Goal: Task Accomplishment & Management: Use online tool/utility

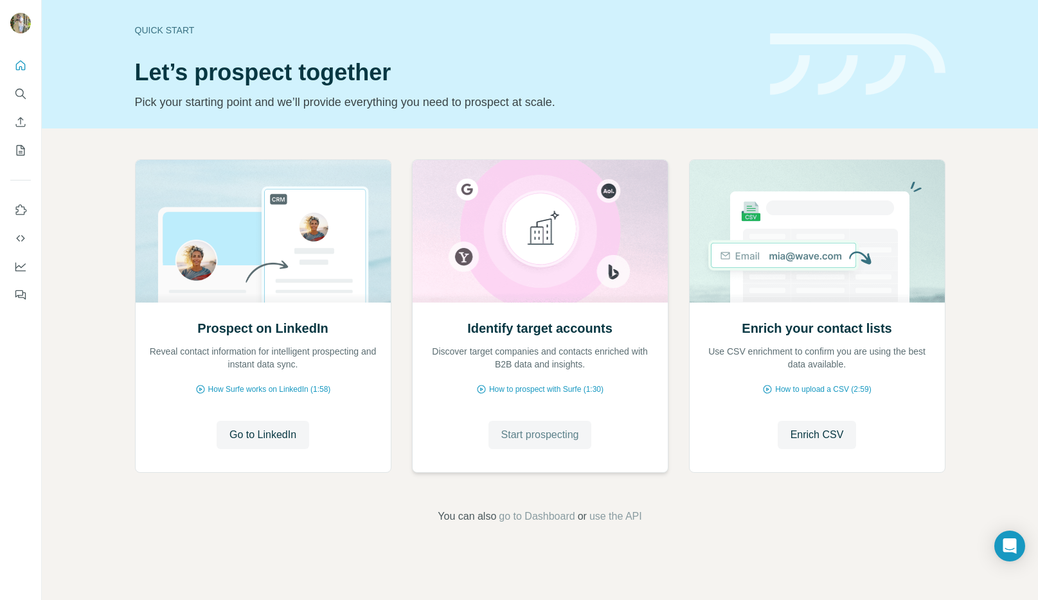
click at [543, 436] on span "Start prospecting" at bounding box center [540, 435] width 78 height 15
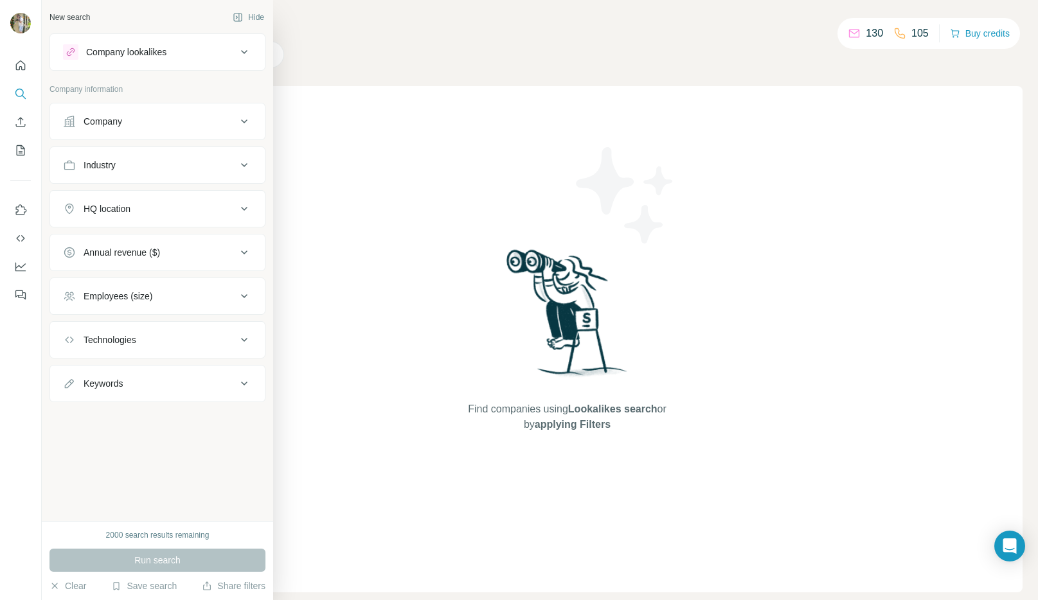
click at [132, 122] on div "Company" at bounding box center [150, 121] width 174 height 13
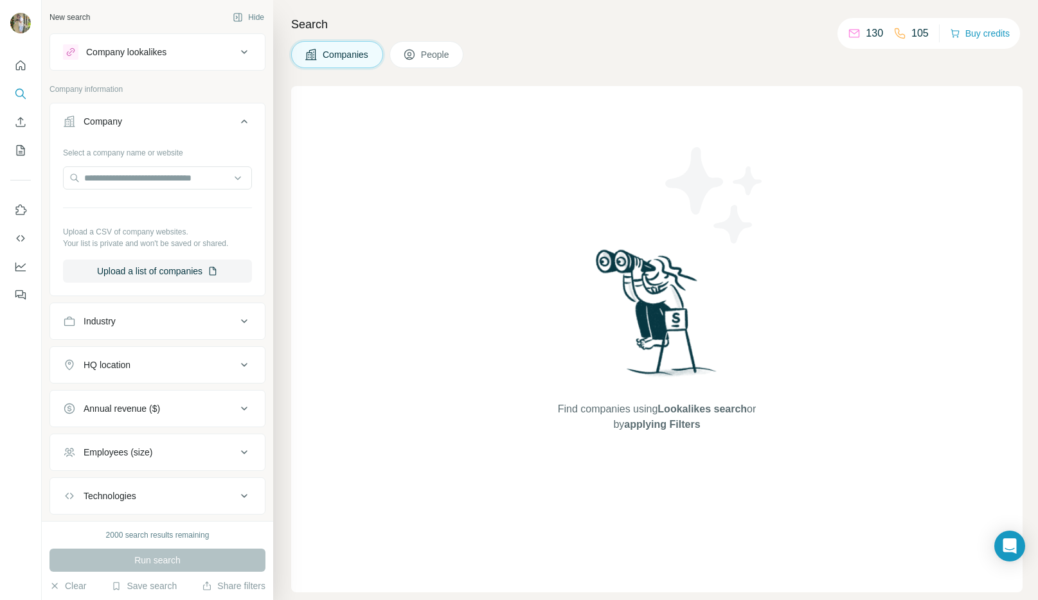
click at [132, 122] on div "Company" at bounding box center [150, 121] width 174 height 13
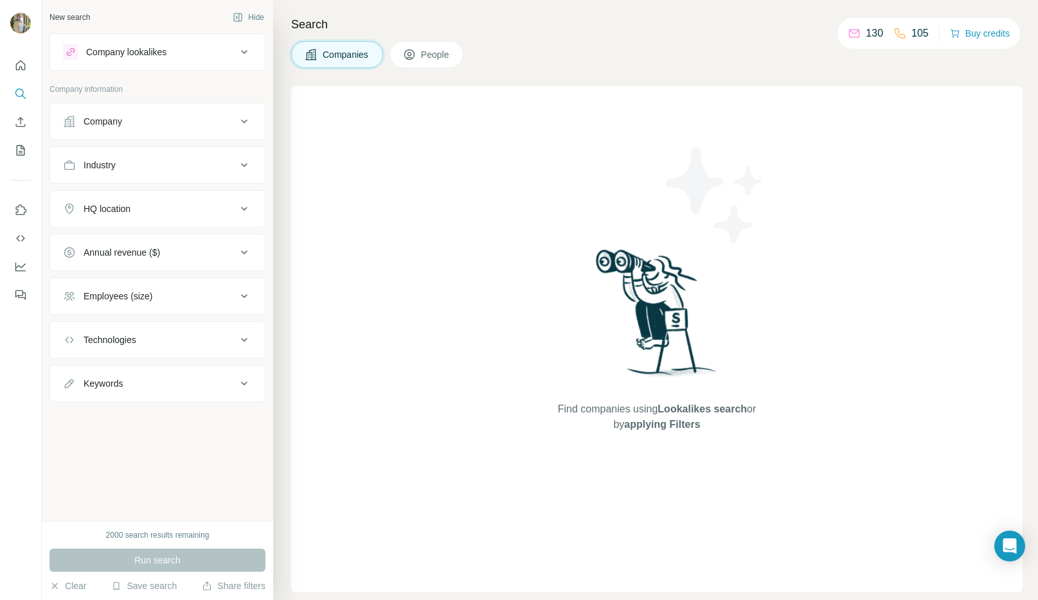
click at [141, 211] on div "HQ location" at bounding box center [150, 209] width 174 height 13
click at [131, 245] on input "text" at bounding box center [157, 241] width 189 height 23
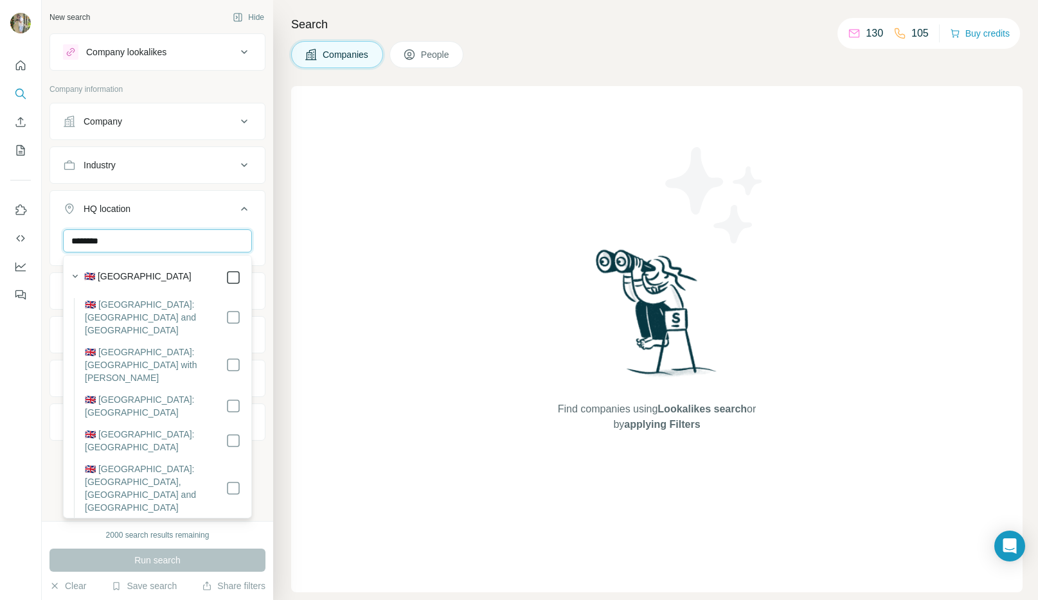
type input "********"
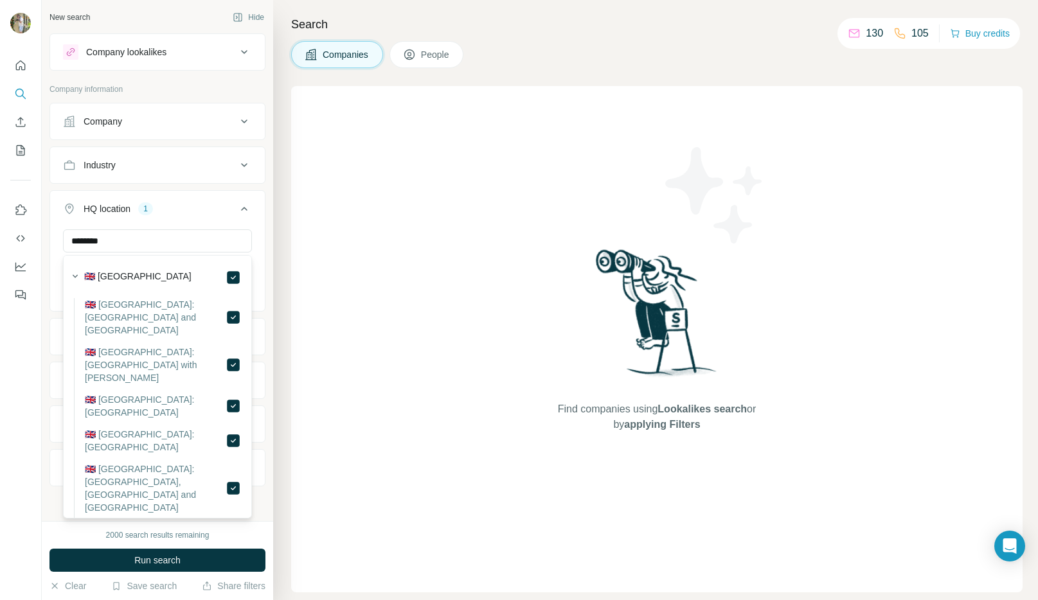
click at [278, 228] on div "Search Companies People Find companies using Lookalikes search or by applying F…" at bounding box center [655, 300] width 765 height 600
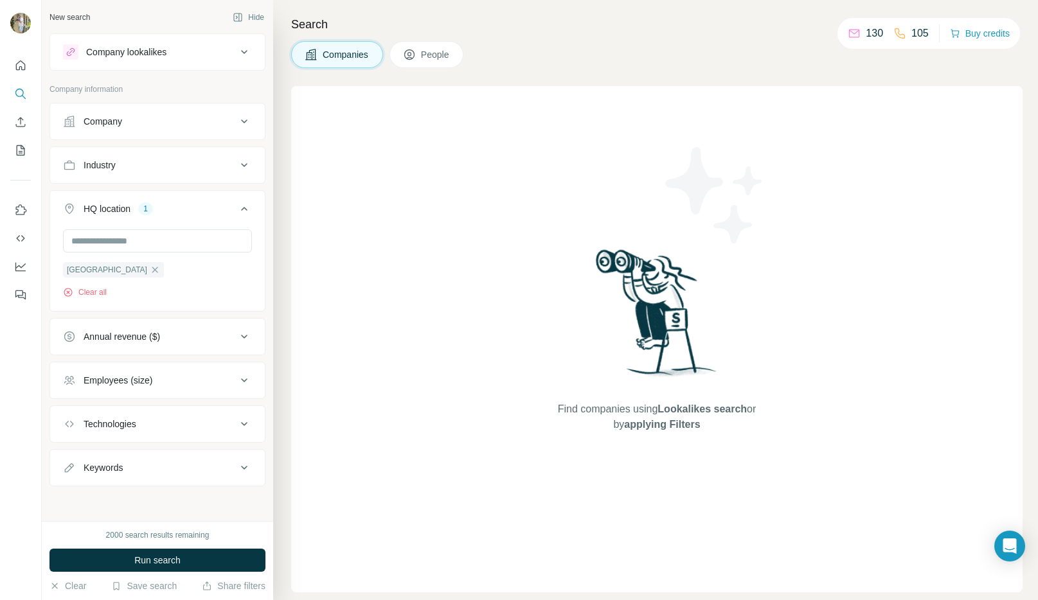
click at [151, 383] on div "Employees (size)" at bounding box center [118, 380] width 69 height 13
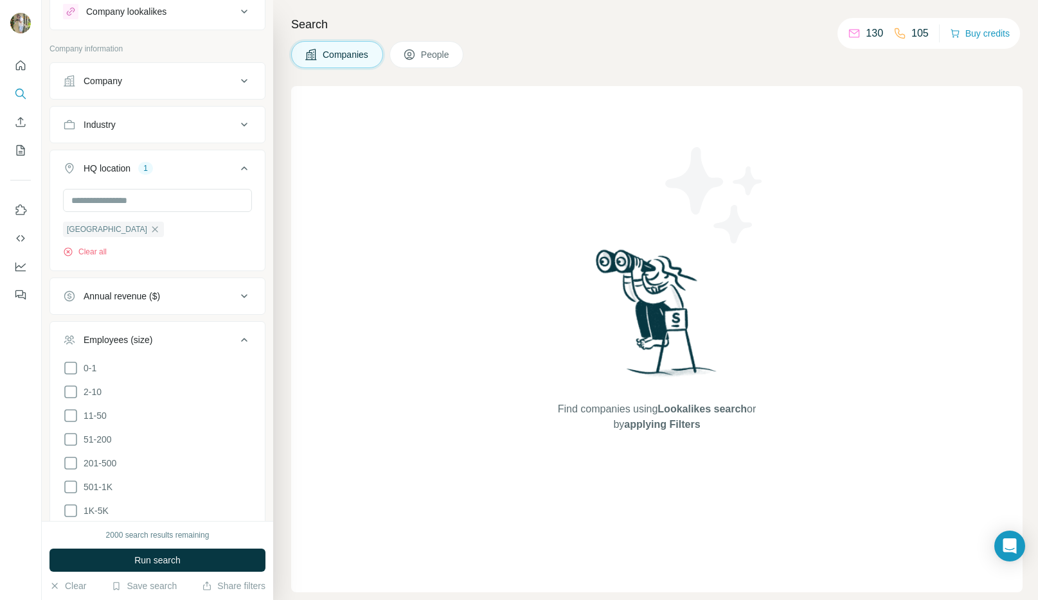
scroll to position [42, 0]
click at [72, 460] on icon at bounding box center [70, 462] width 15 height 15
click at [71, 483] on icon at bounding box center [70, 485] width 15 height 15
click at [205, 562] on button "Run search" at bounding box center [158, 560] width 216 height 23
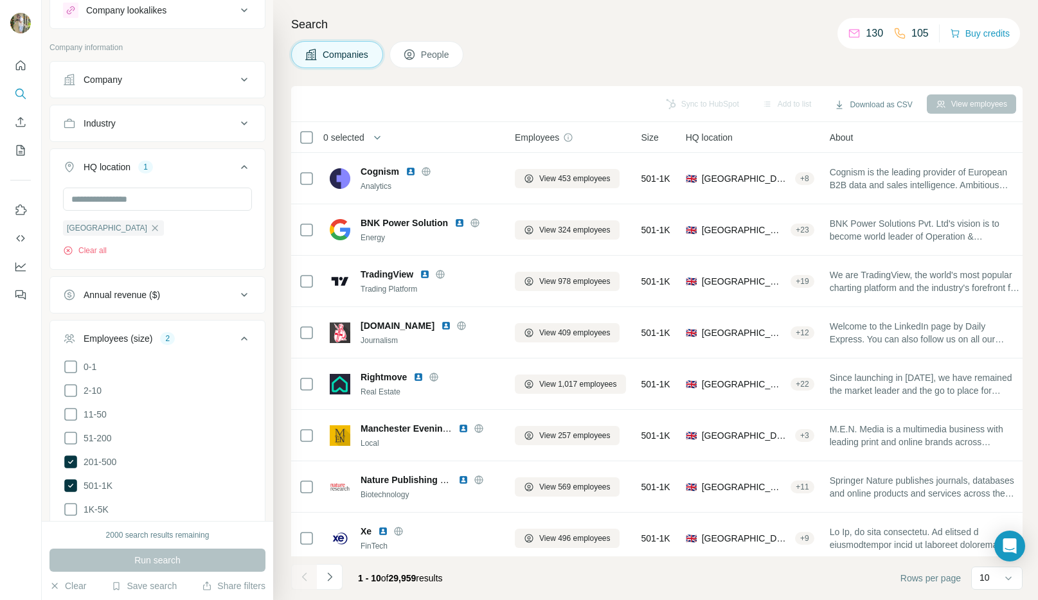
click at [240, 336] on icon at bounding box center [244, 338] width 15 height 15
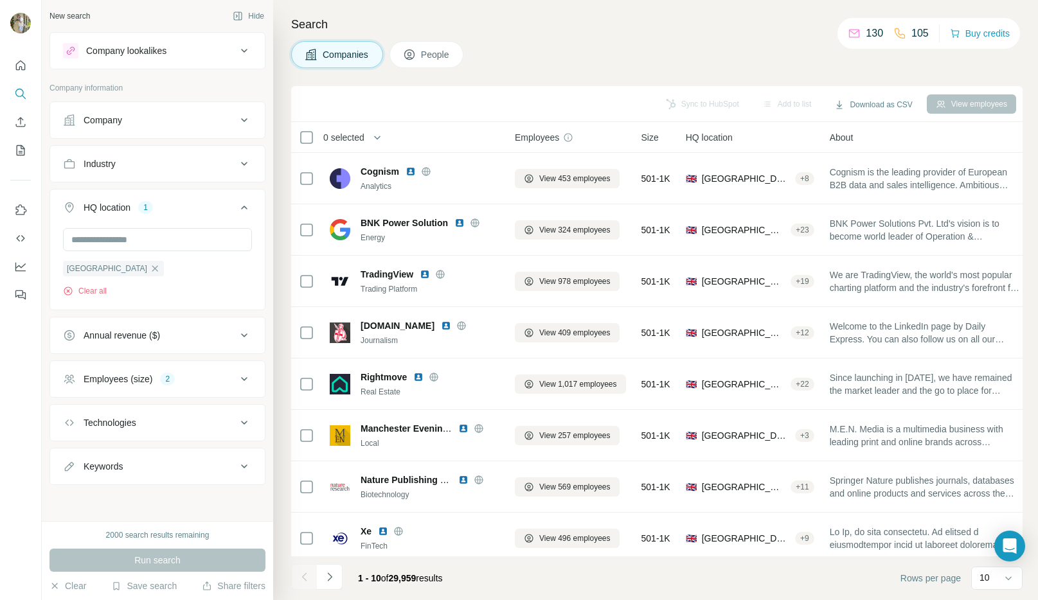
scroll to position [2, 0]
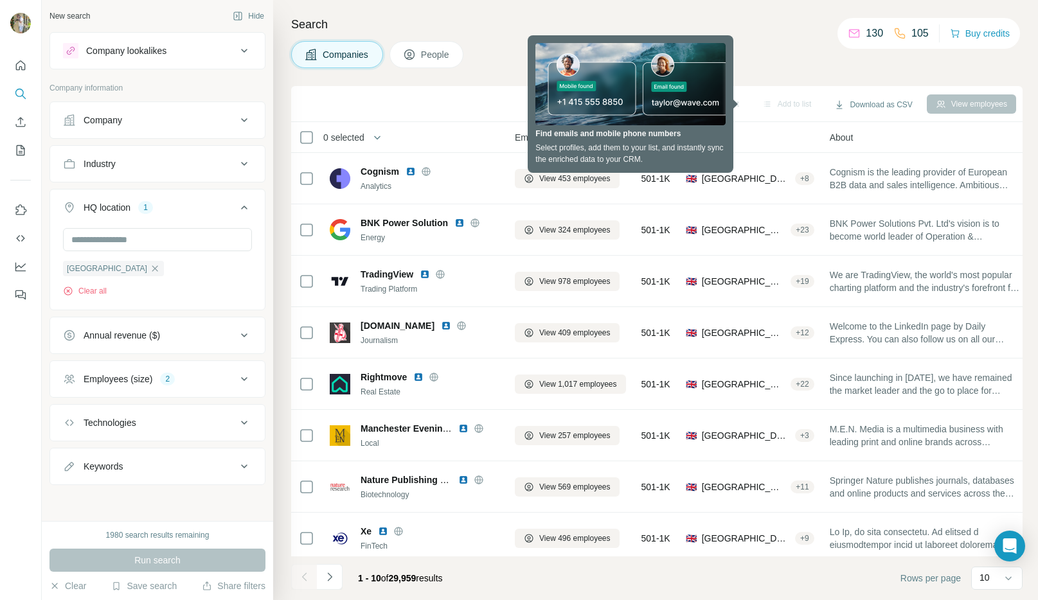
click at [240, 166] on icon at bounding box center [244, 163] width 15 height 15
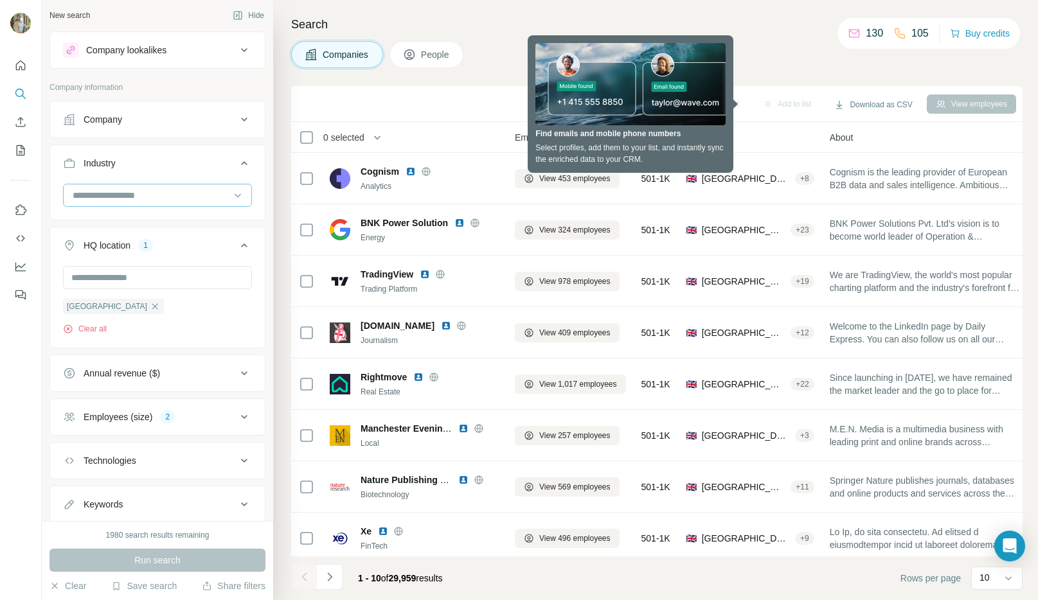
click at [140, 196] on input at bounding box center [150, 195] width 159 height 14
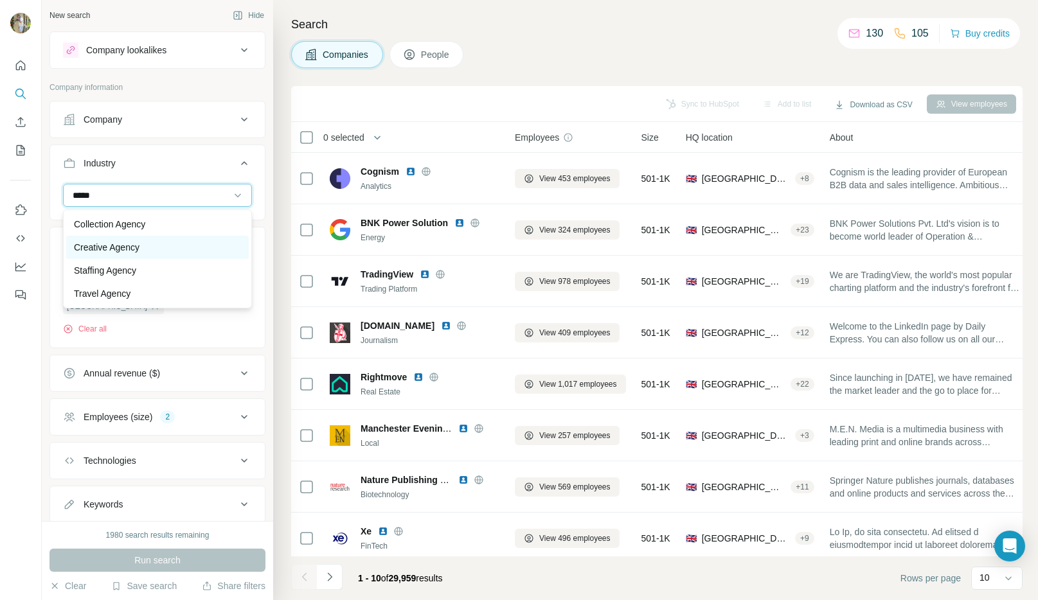
type input "*****"
click at [171, 244] on div "Creative Agency" at bounding box center [157, 247] width 167 height 13
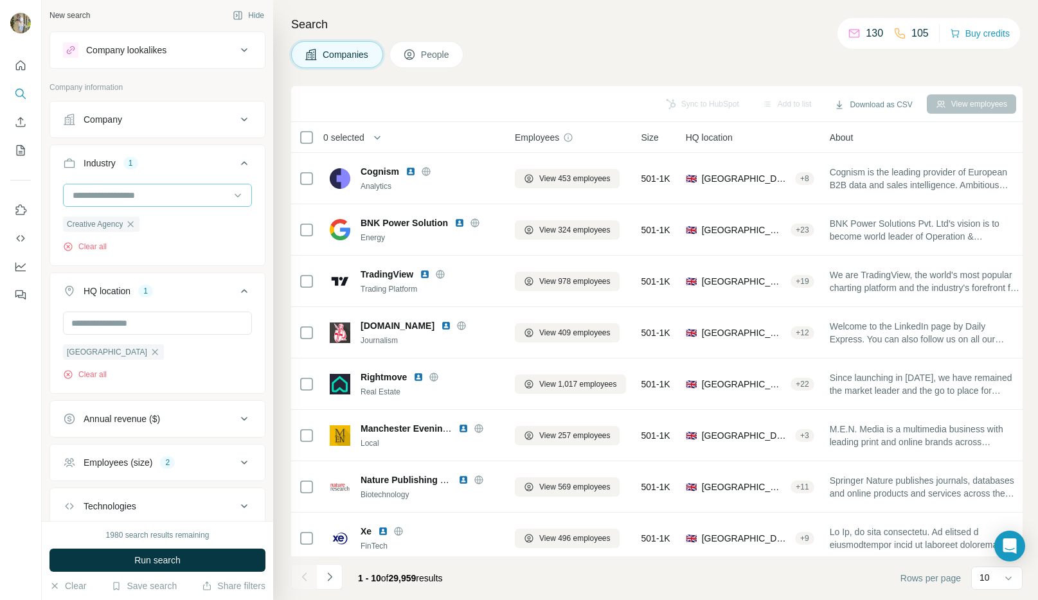
click at [111, 188] on input at bounding box center [150, 195] width 159 height 14
type input "*"
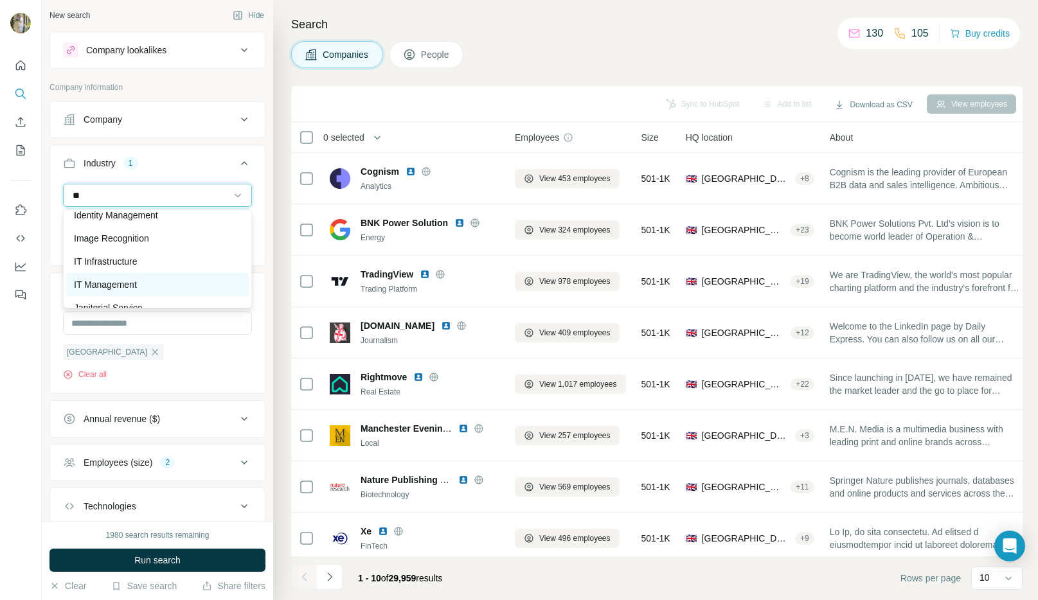
type input "**"
click at [147, 285] on div "IT Management" at bounding box center [157, 284] width 167 height 13
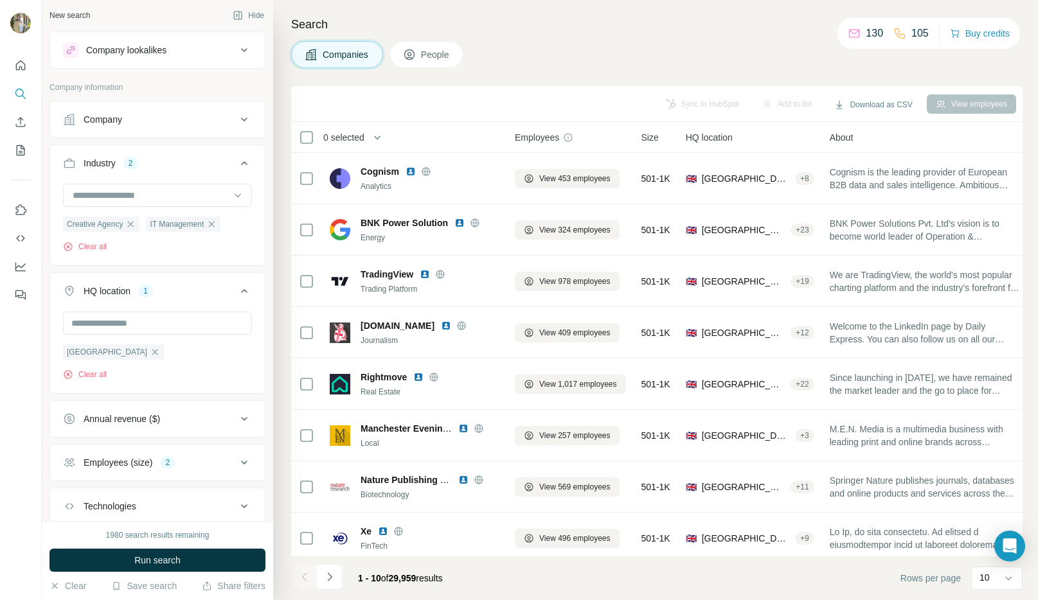
scroll to position [87, 0]
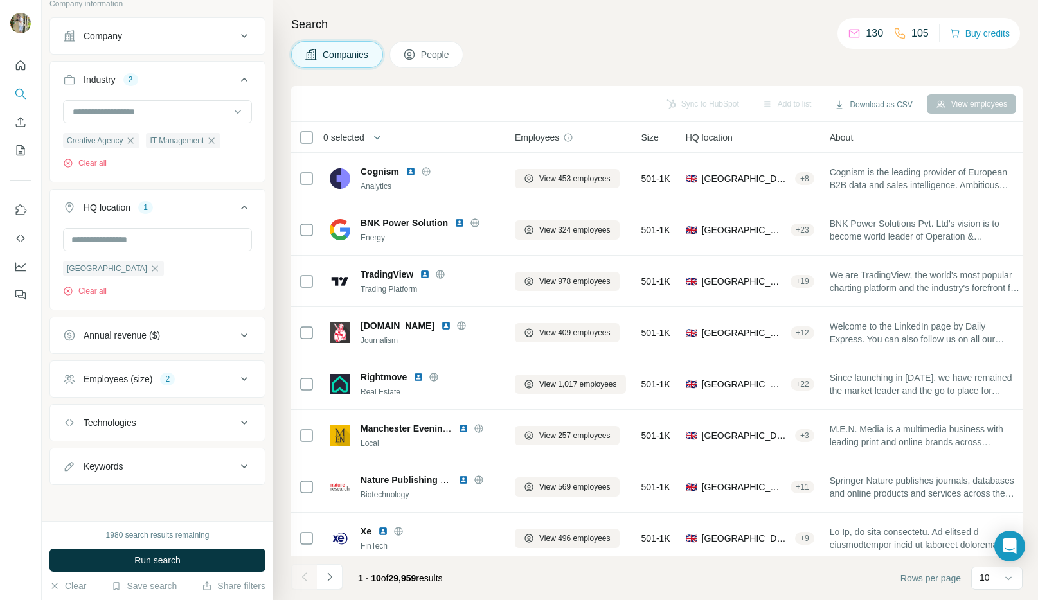
click at [240, 419] on icon at bounding box center [244, 422] width 15 height 15
click at [177, 456] on input "text" at bounding box center [157, 453] width 189 height 23
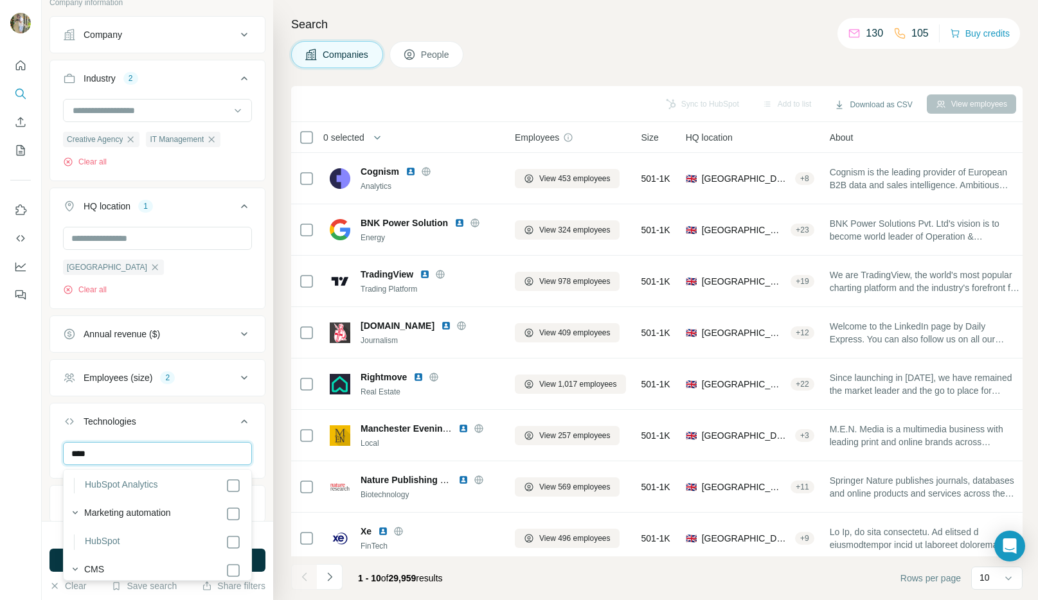
scroll to position [0, 0]
type input "****"
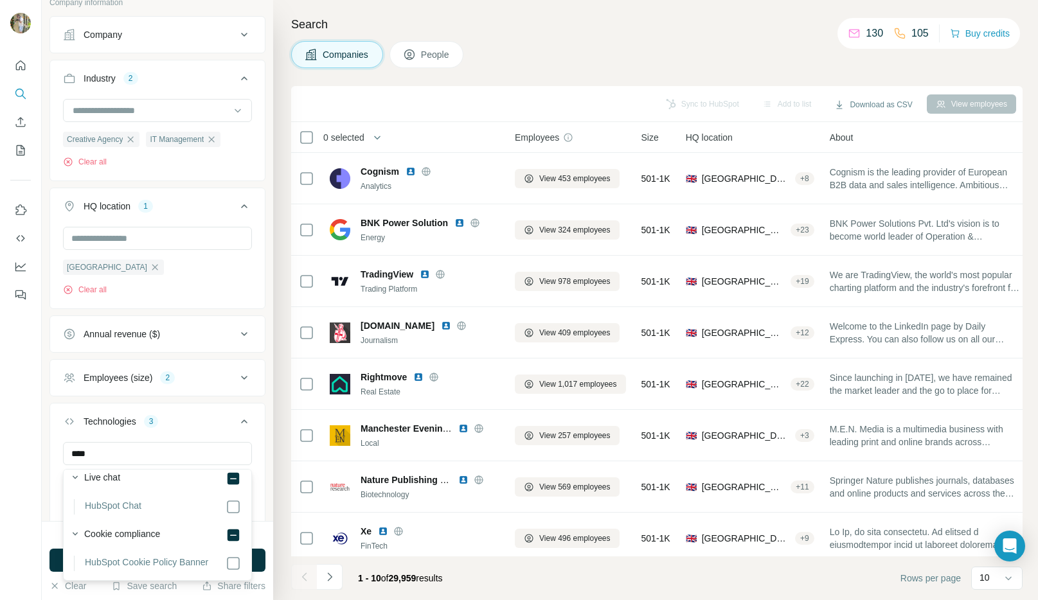
scroll to position [182, 0]
click at [280, 458] on div "Search Companies People Sync to HubSpot Add to list Download as CSV View employ…" at bounding box center [655, 300] width 765 height 600
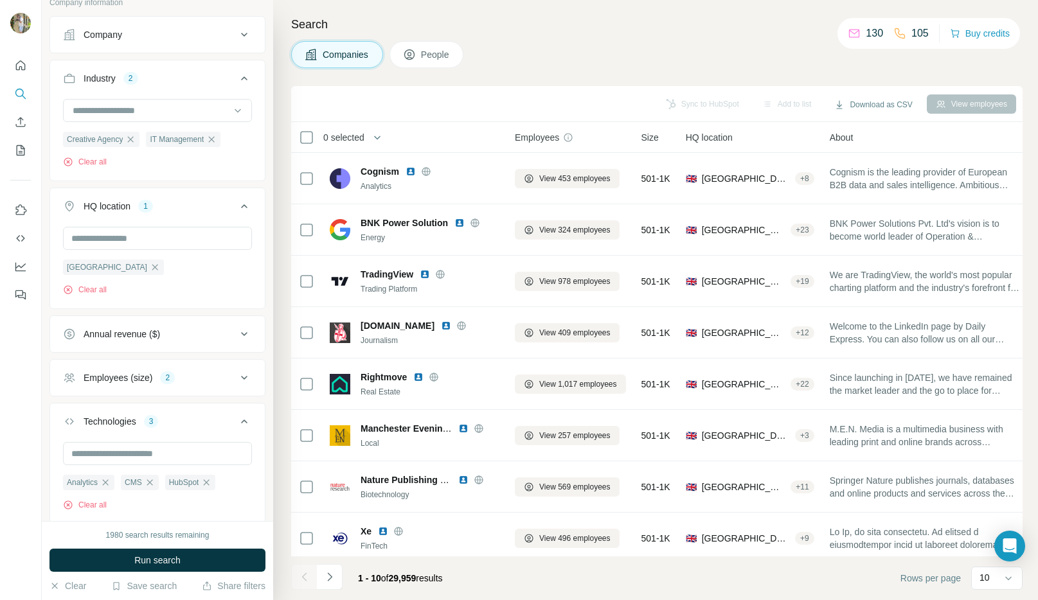
scroll to position [147, 0]
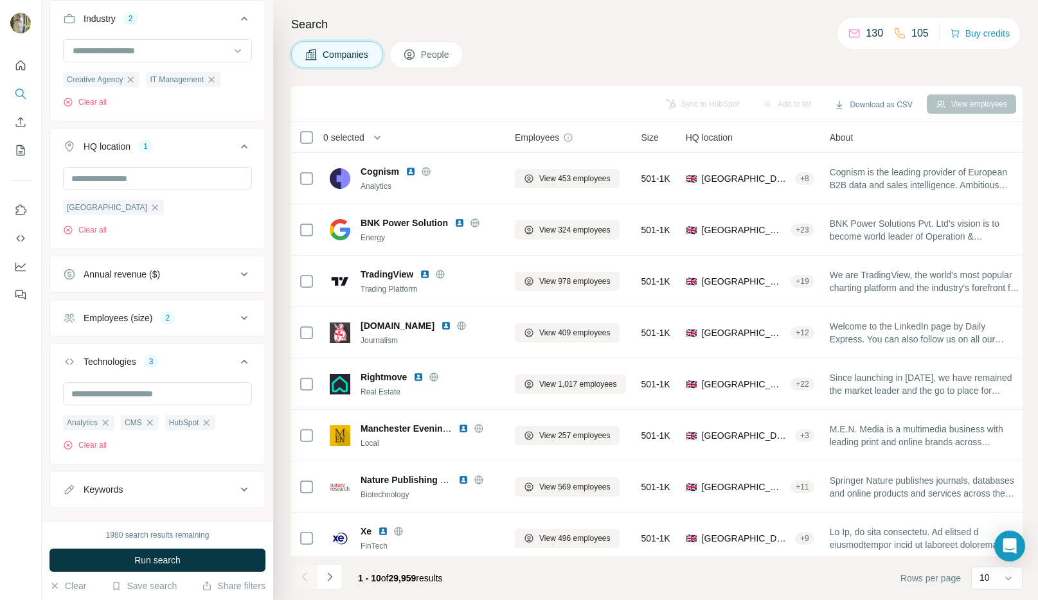
click at [145, 491] on div "Keywords" at bounding box center [150, 489] width 174 height 13
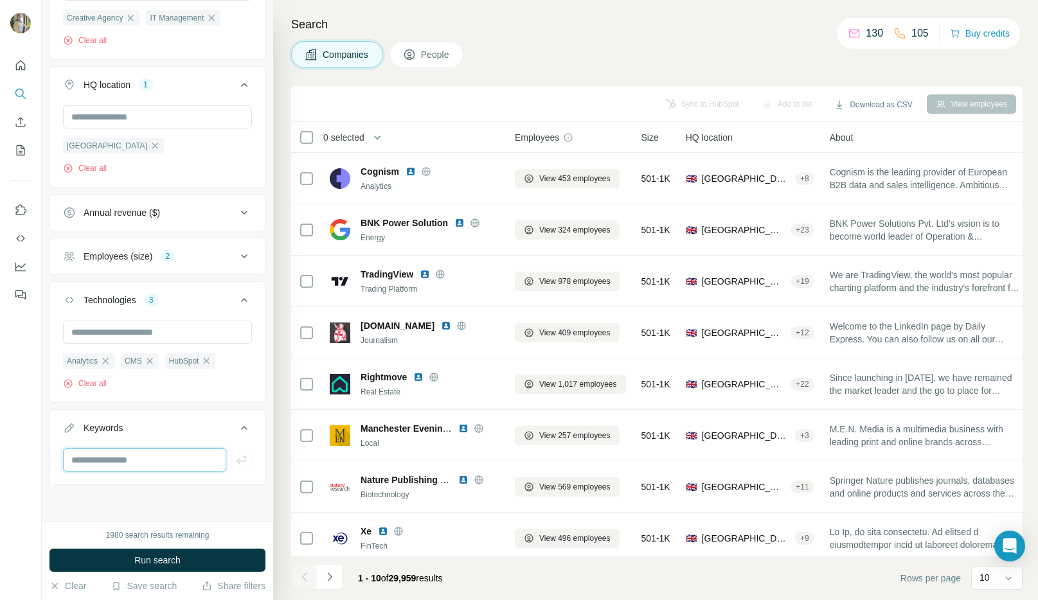
click at [138, 459] on input "text" at bounding box center [144, 460] width 163 height 23
type input "*********"
type input "********"
type input "*******"
type input "******"
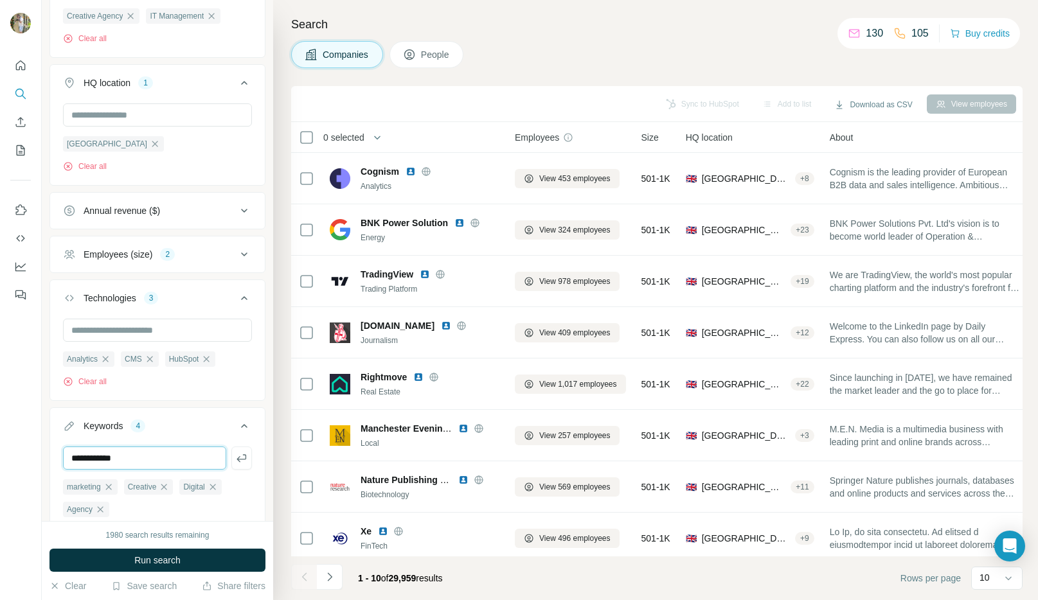
type input "**********"
click at [184, 557] on button "Run search" at bounding box center [158, 560] width 216 height 23
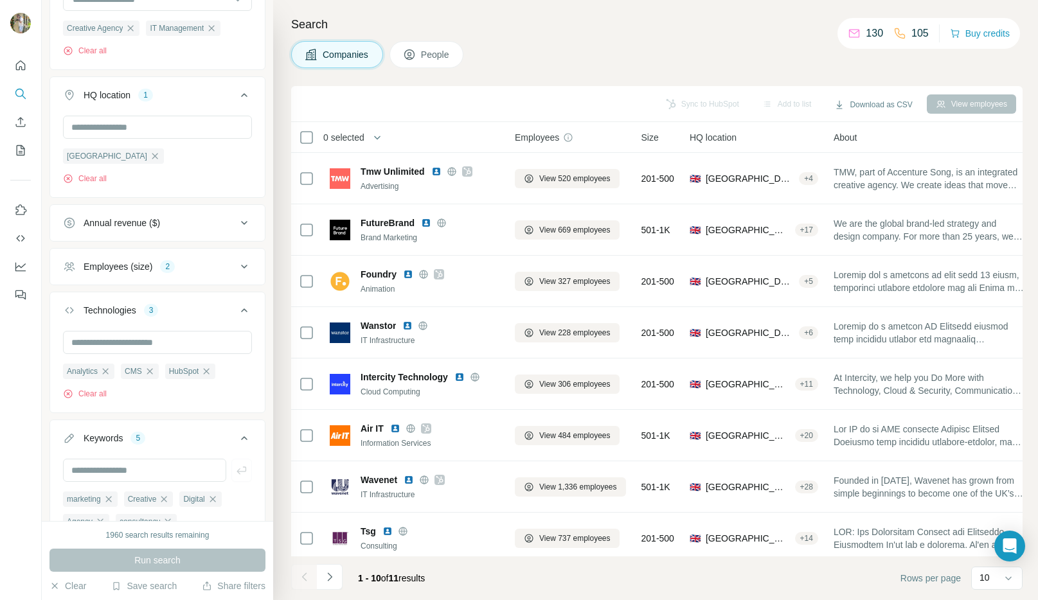
scroll to position [280, 0]
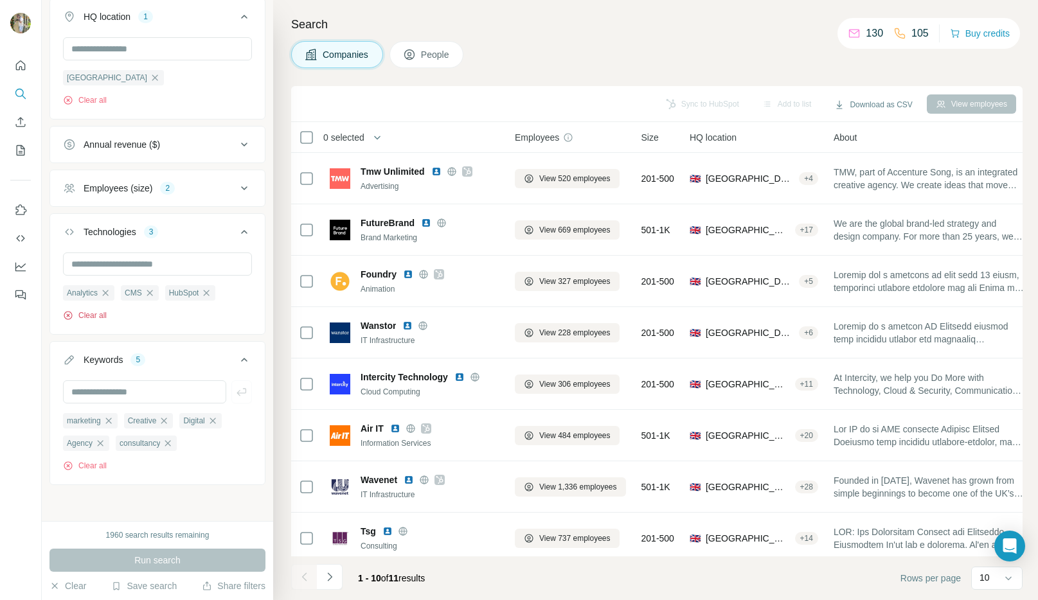
click at [93, 314] on button "Clear all" at bounding box center [85, 316] width 44 height 12
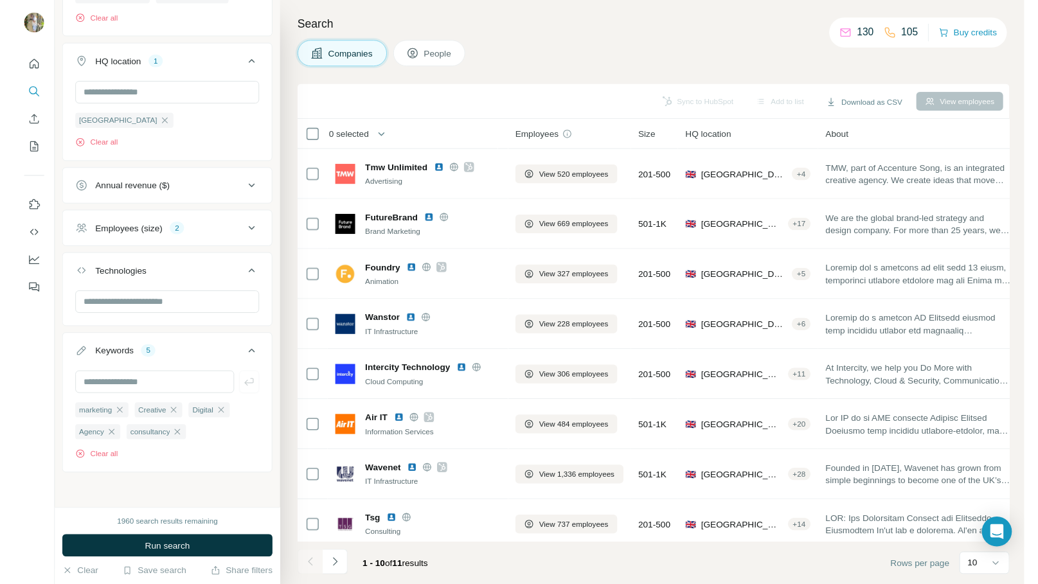
scroll to position [233, 0]
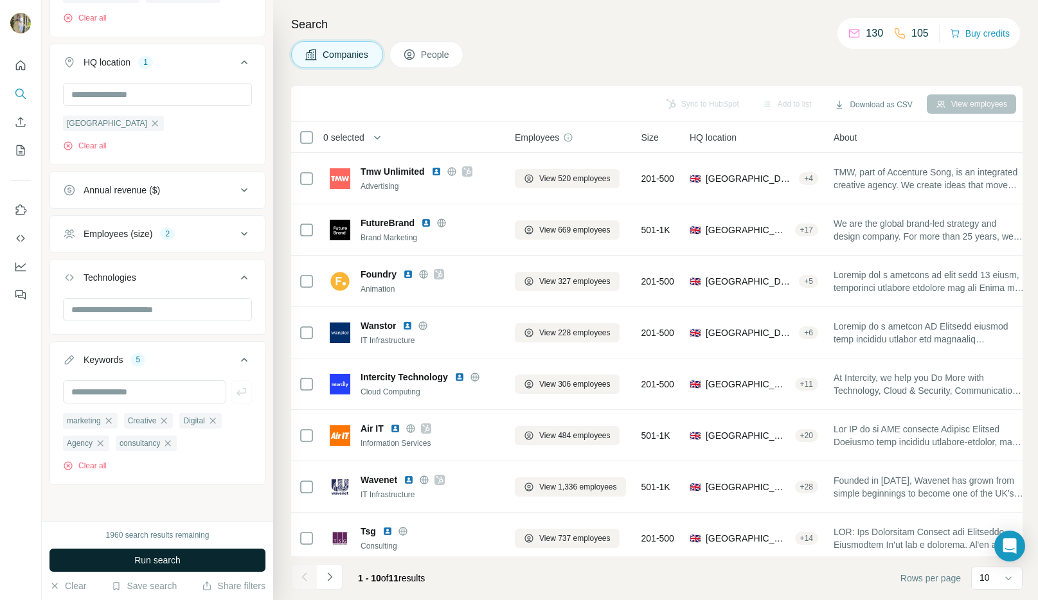
click at [134, 565] on span "Run search" at bounding box center [157, 560] width 46 height 13
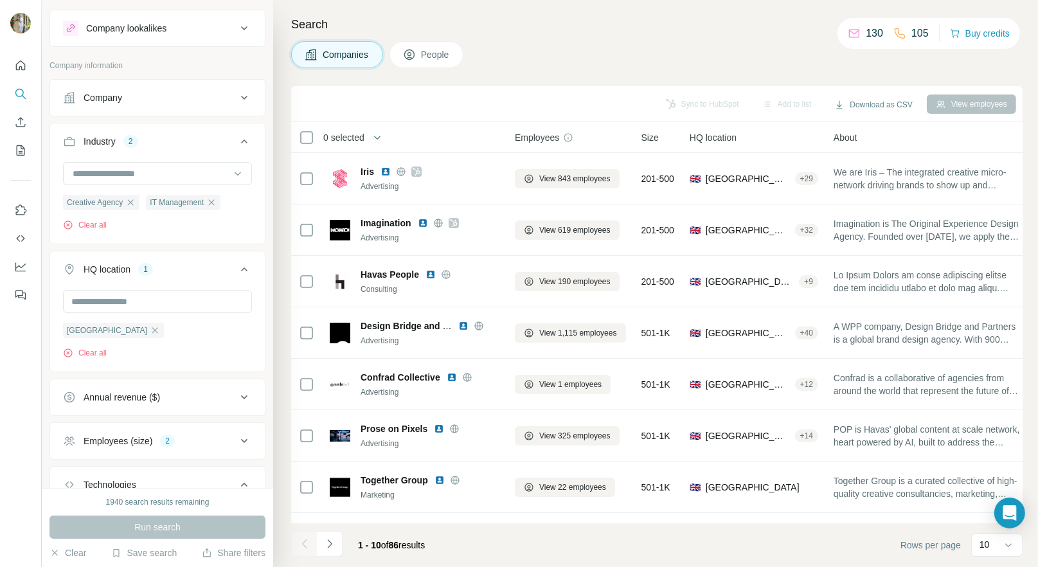
scroll to position [156, 0]
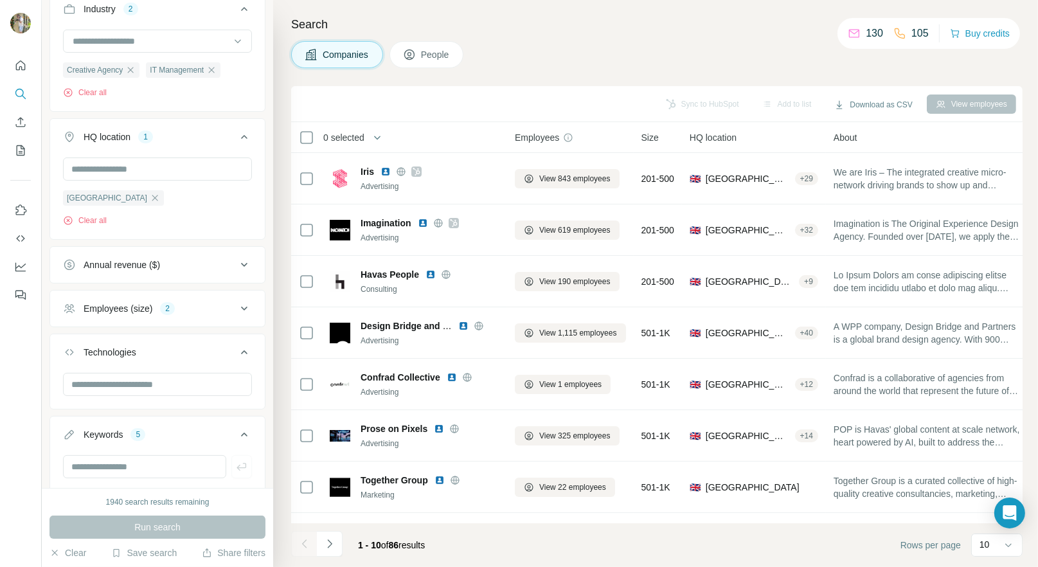
click at [244, 307] on icon at bounding box center [244, 308] width 15 height 15
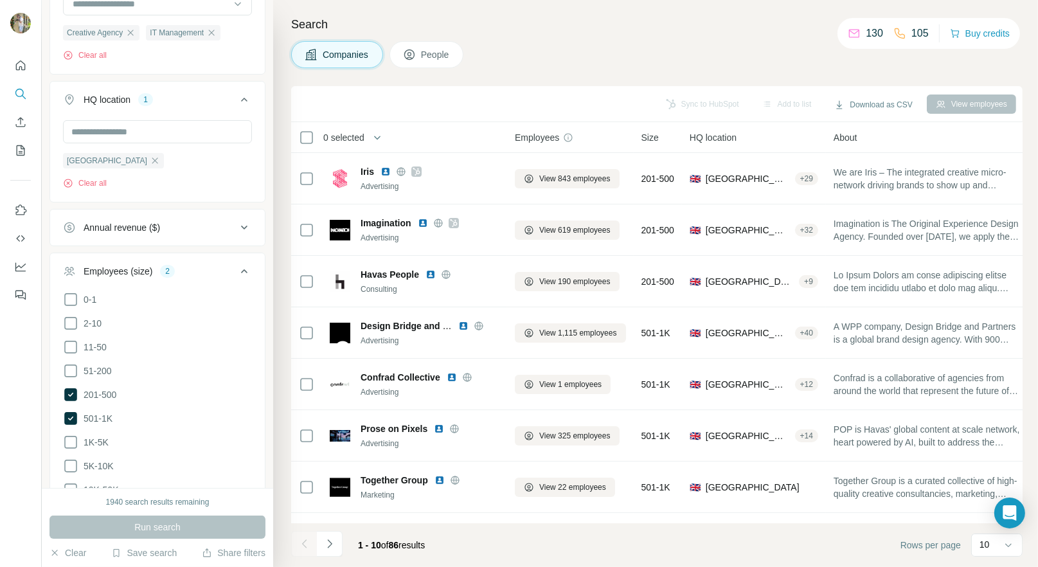
click at [238, 268] on icon at bounding box center [244, 271] width 15 height 15
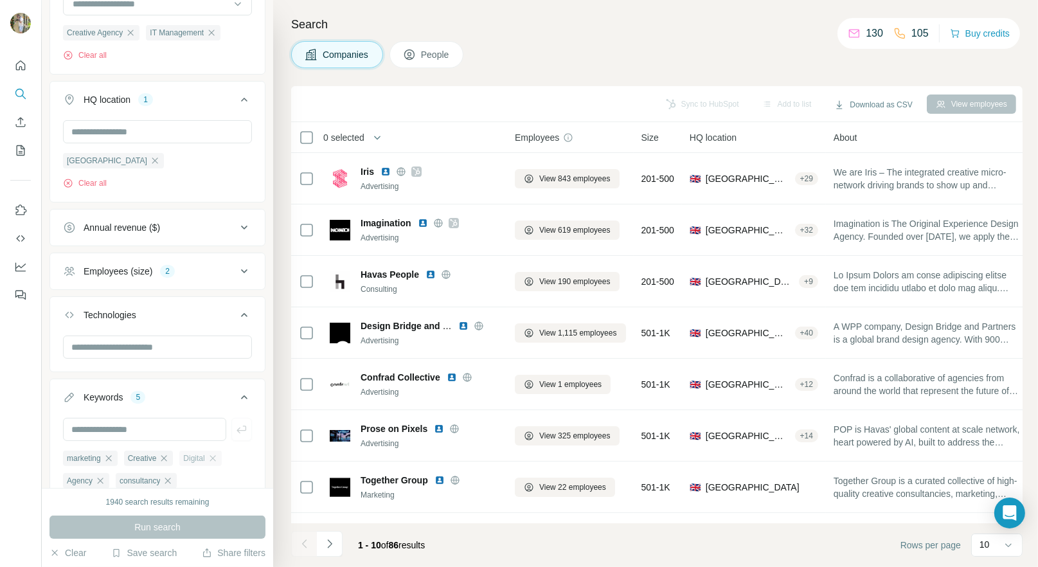
scroll to position [264, 0]
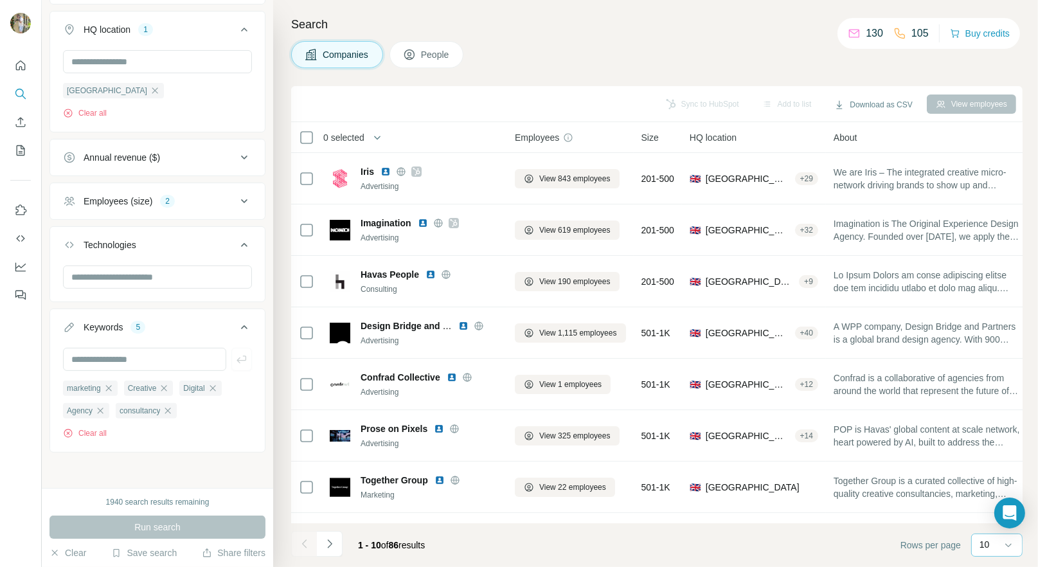
click at [993, 544] on div "10" at bounding box center [996, 544] width 32 height 13
click at [834, 543] on footer "1 - 10 of 86 results Rows per page 10" at bounding box center [657, 545] width 732 height 44
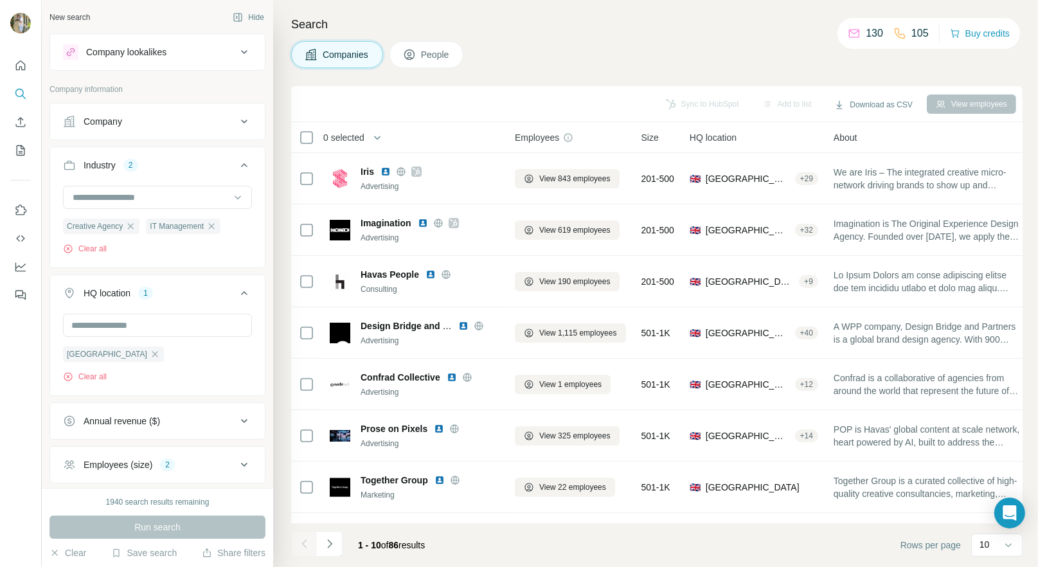
click at [443, 57] on span "People" at bounding box center [436, 54] width 30 height 13
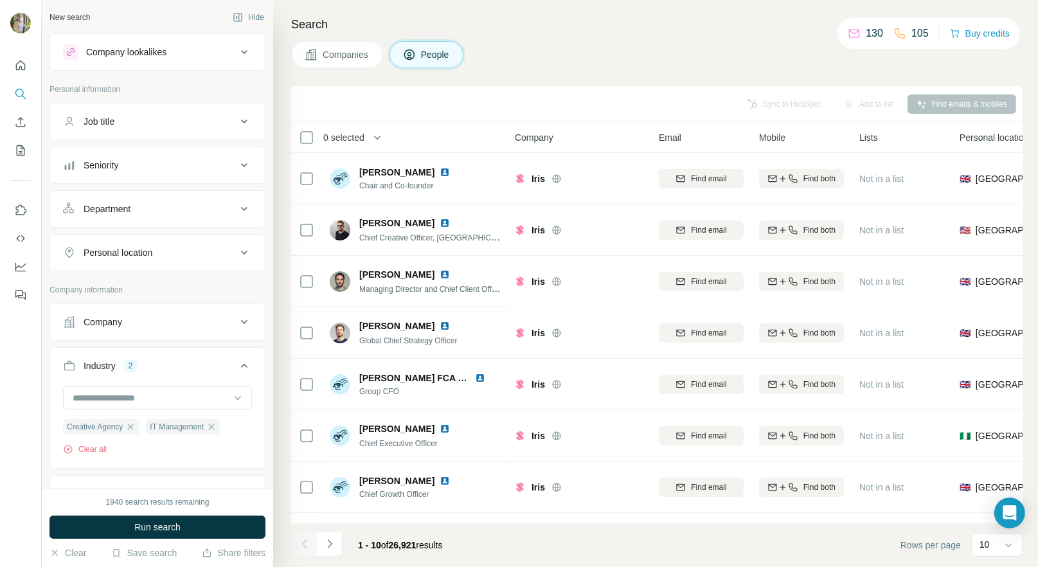
scroll to position [113, 0]
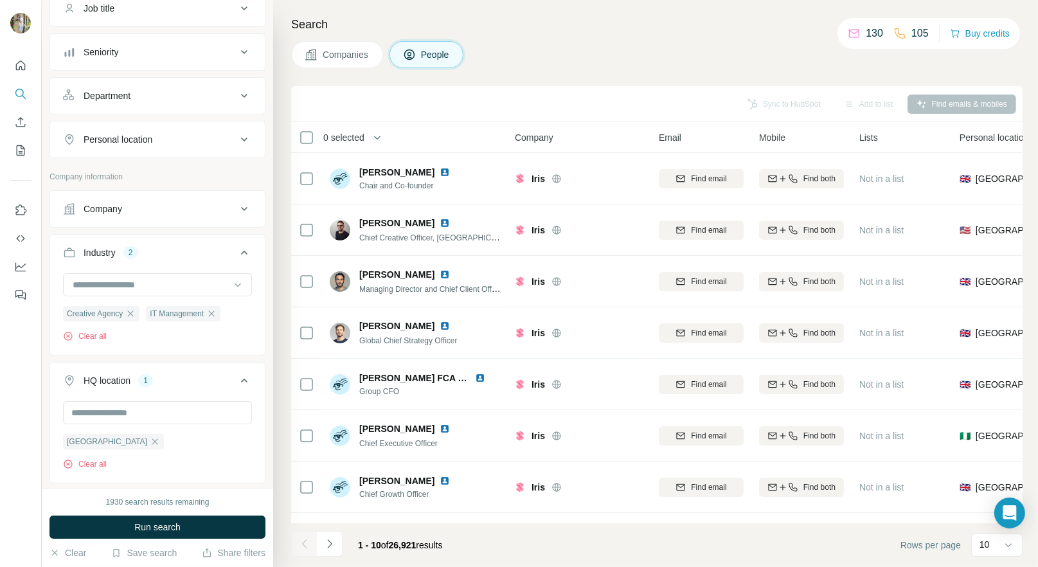
click at [241, 16] on icon at bounding box center [244, 8] width 15 height 15
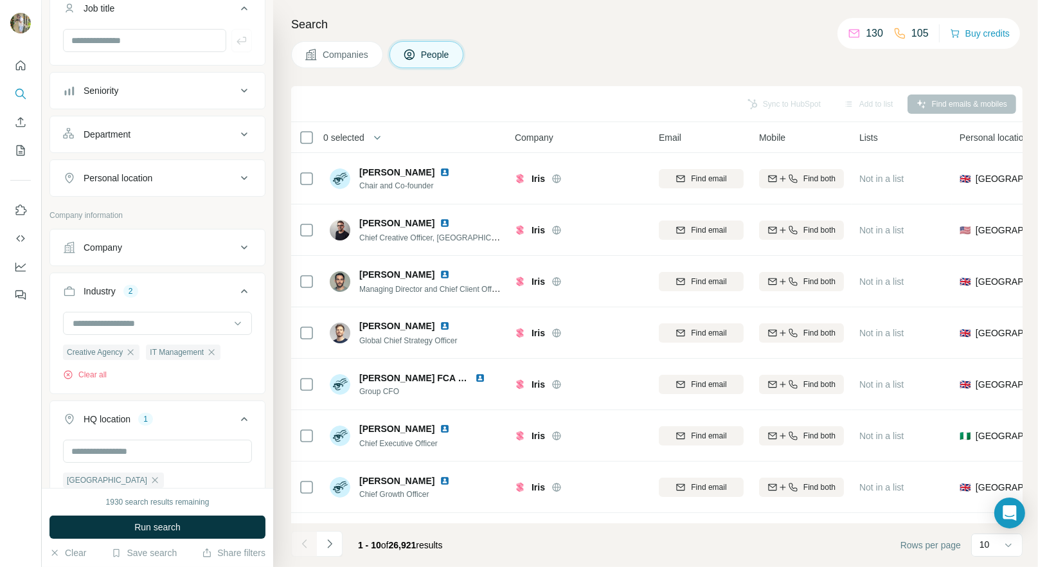
scroll to position [0, 0]
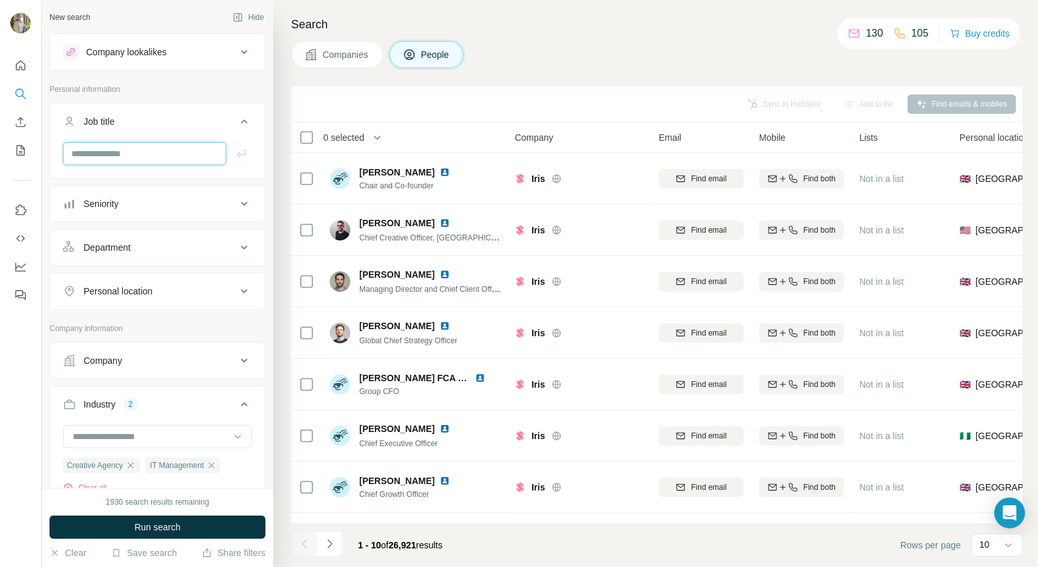
click at [178, 152] on input "text" at bounding box center [144, 153] width 163 height 23
type input "*"
type input "**********"
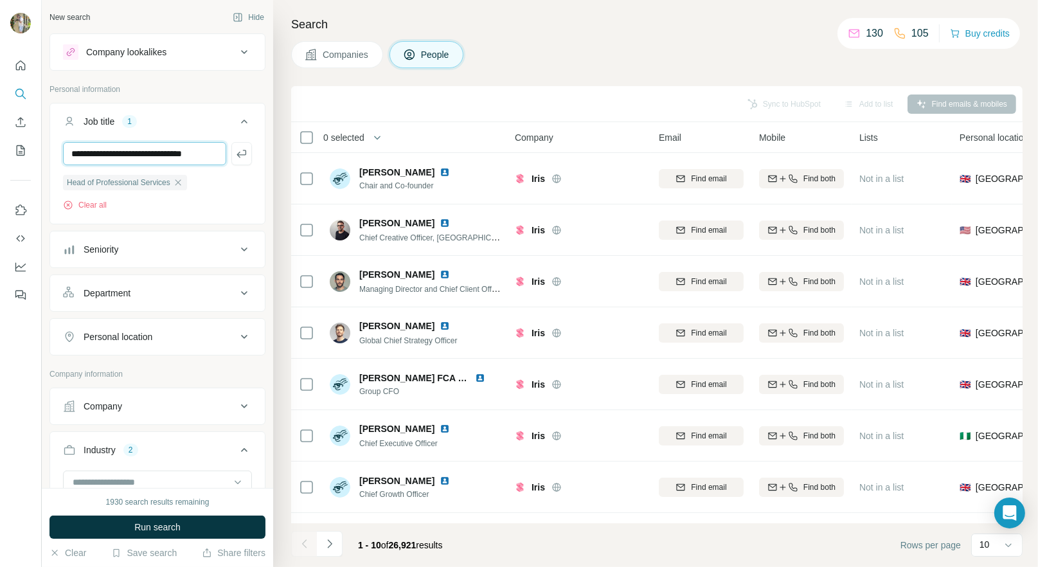
type input "**********"
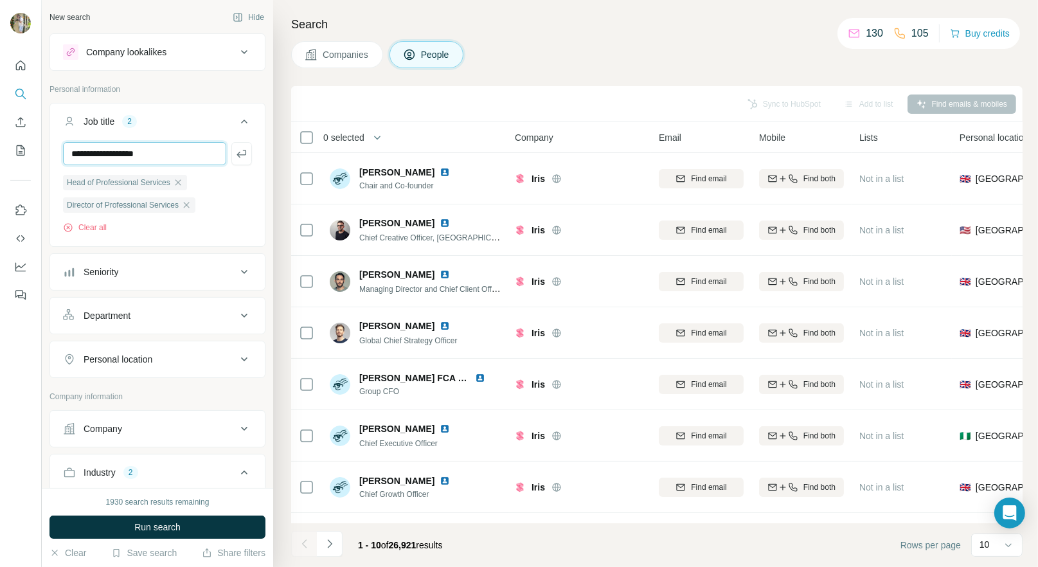
click at [98, 156] on input "**********" at bounding box center [144, 153] width 163 height 23
type input "**********"
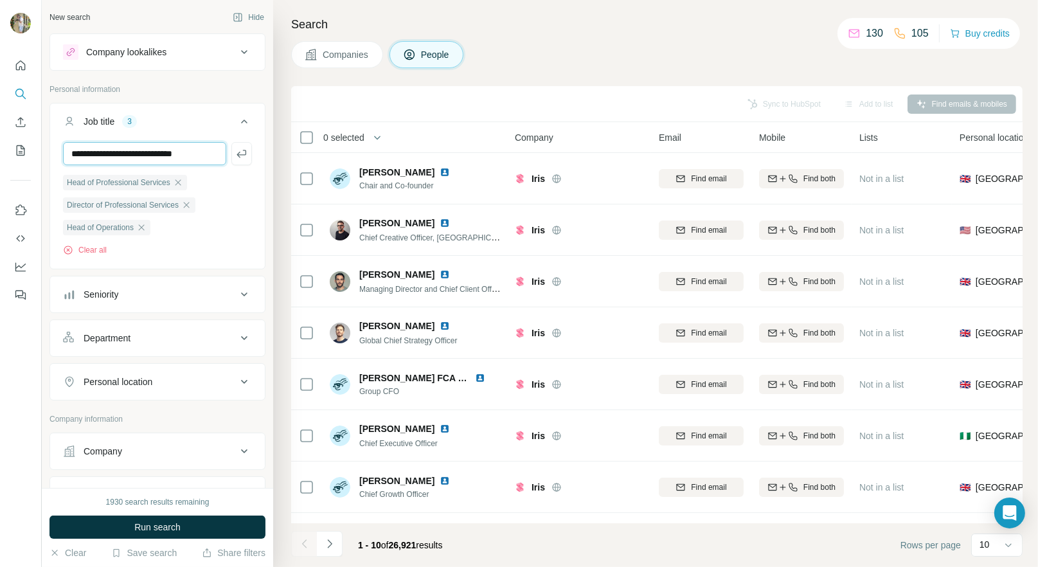
type input "**********"
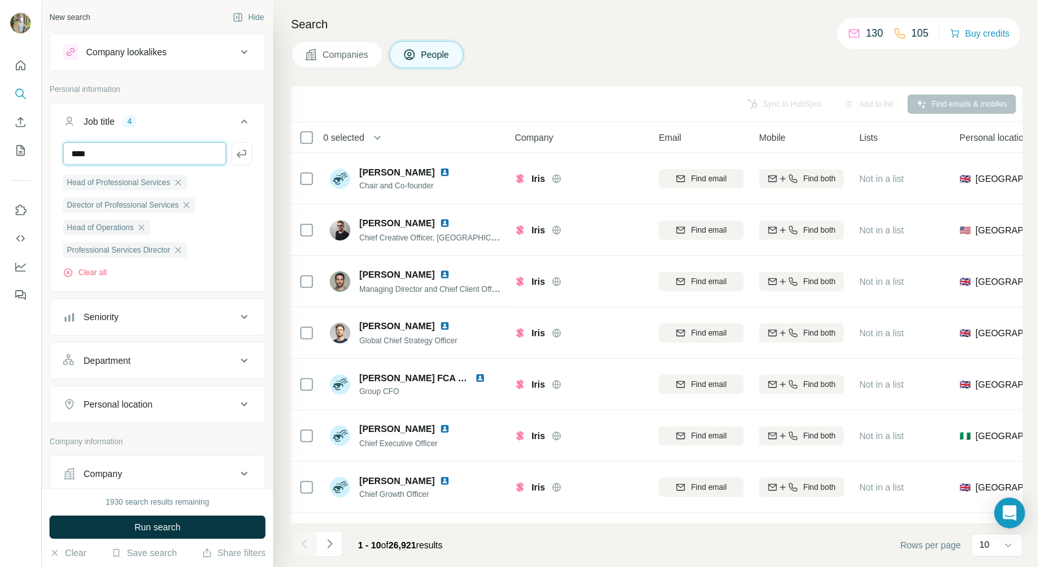
type input "***"
type input "**********"
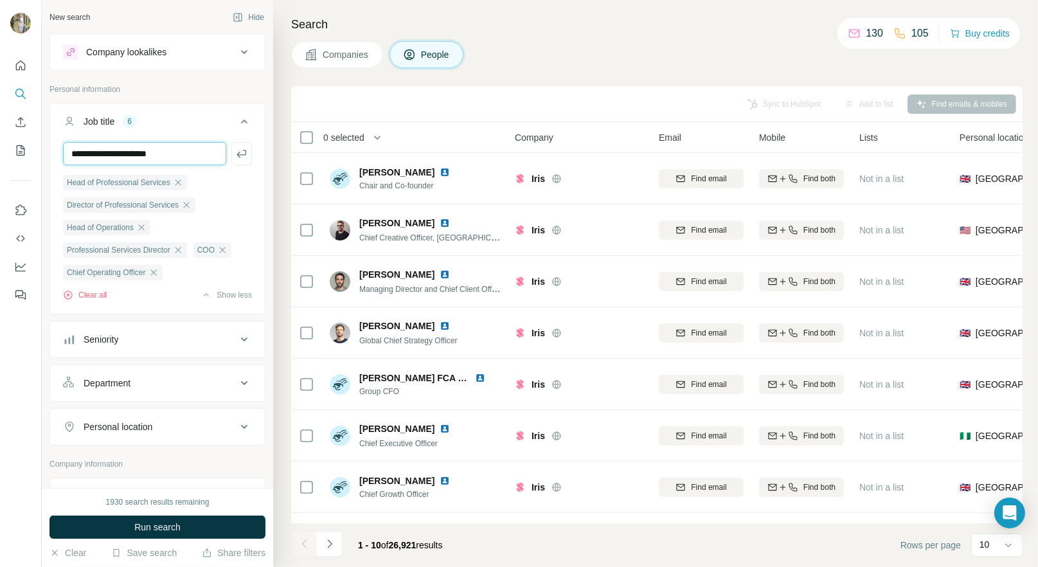
type input "**********"
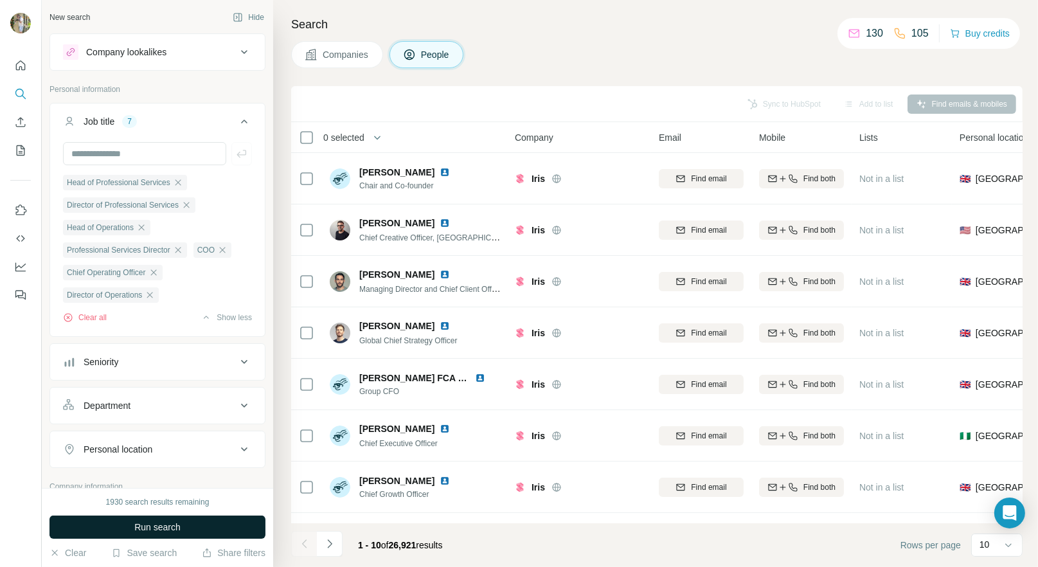
click at [141, 526] on span "Run search" at bounding box center [157, 527] width 46 height 13
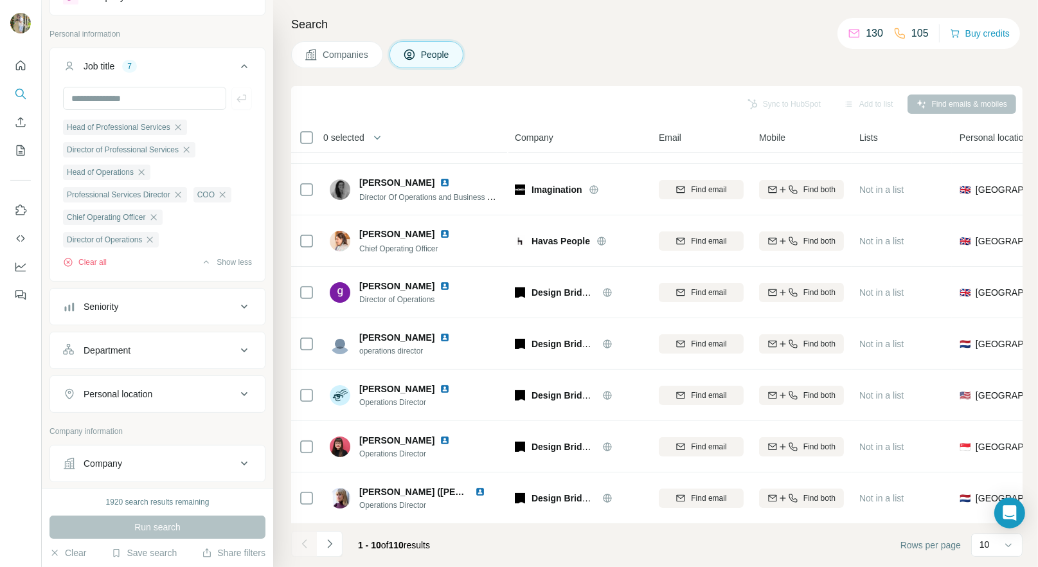
scroll to position [80, 0]
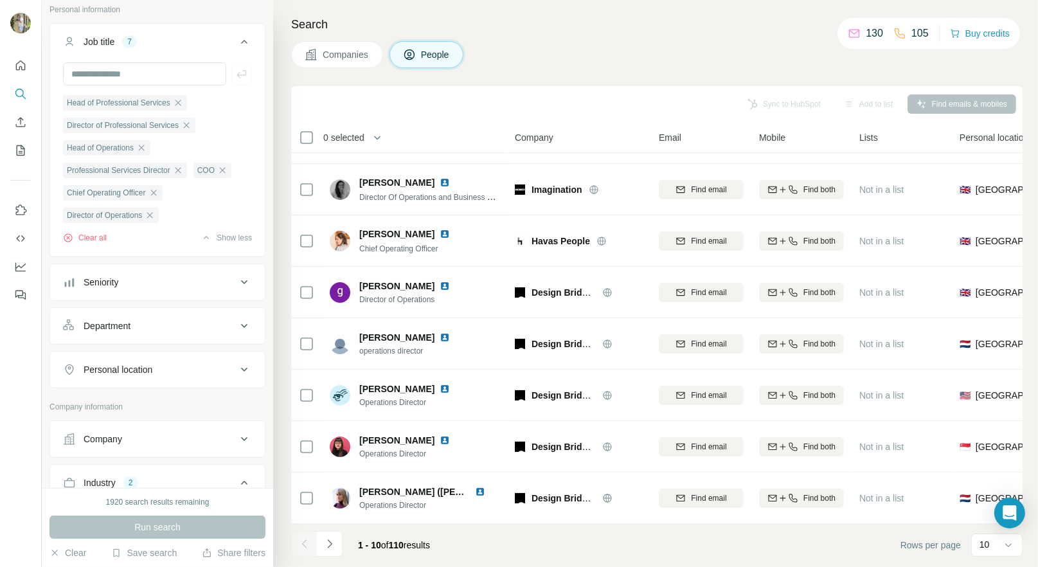
click at [183, 367] on div "Personal location" at bounding box center [150, 369] width 174 height 13
click at [152, 406] on input "text" at bounding box center [157, 401] width 189 height 23
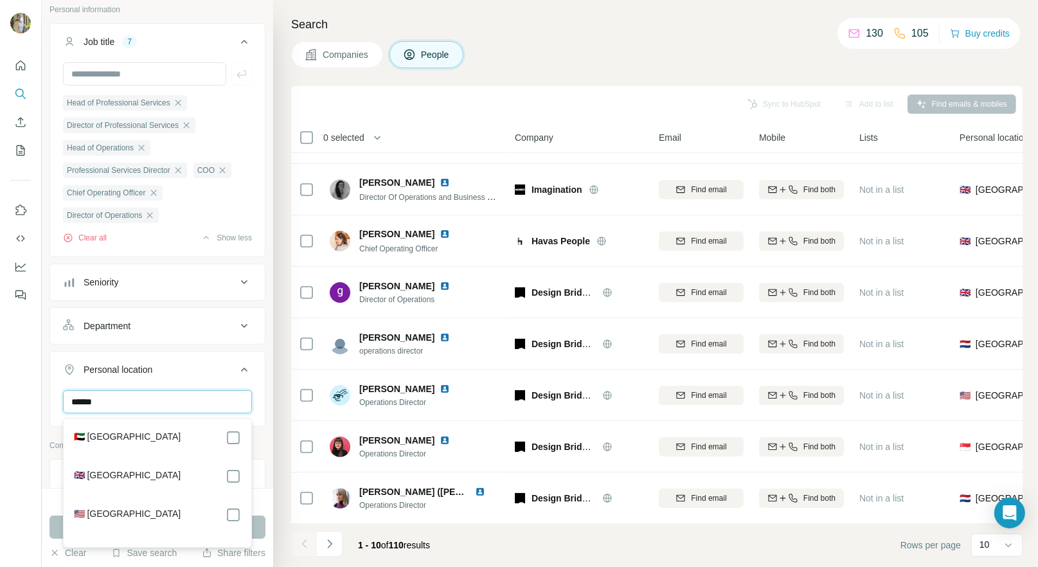
type input "******"
click at [277, 415] on div "Search Companies People Sync to HubSpot Add to list Find emails & mobiles 0 sel…" at bounding box center [655, 283] width 765 height 567
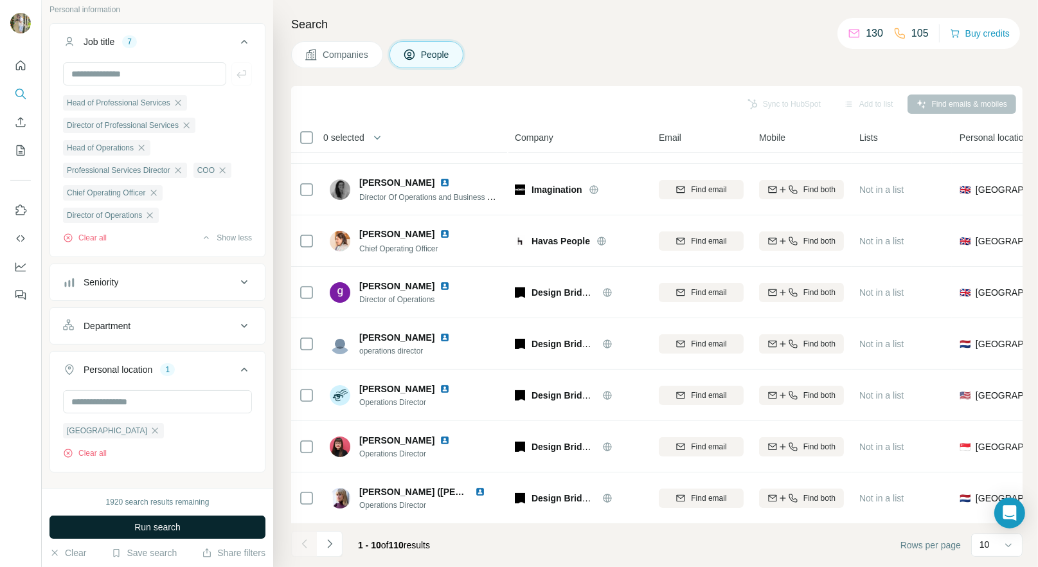
click at [176, 534] on button "Run search" at bounding box center [158, 527] width 216 height 23
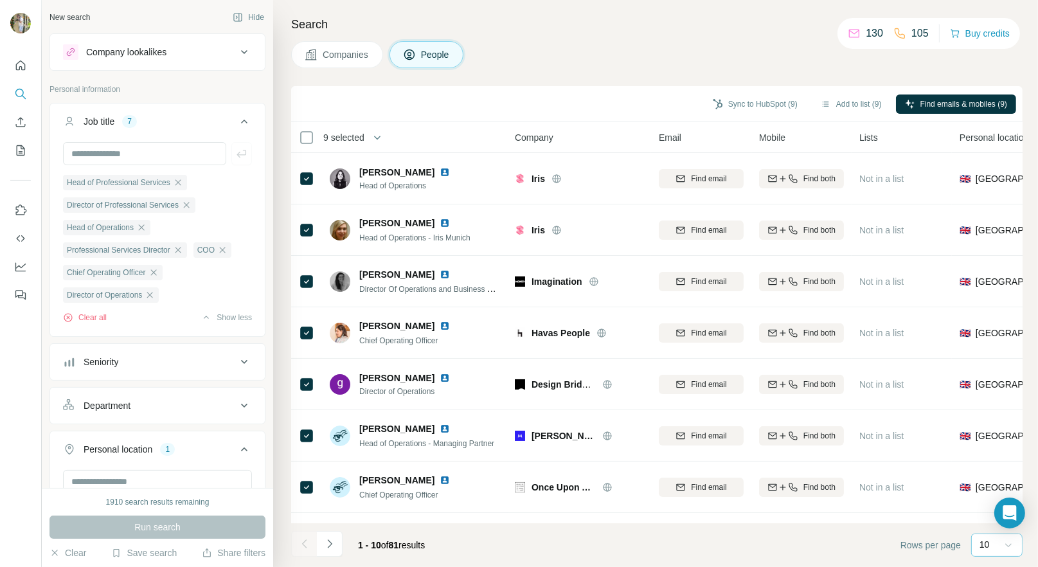
click at [1006, 544] on icon at bounding box center [1009, 546] width 6 height 4
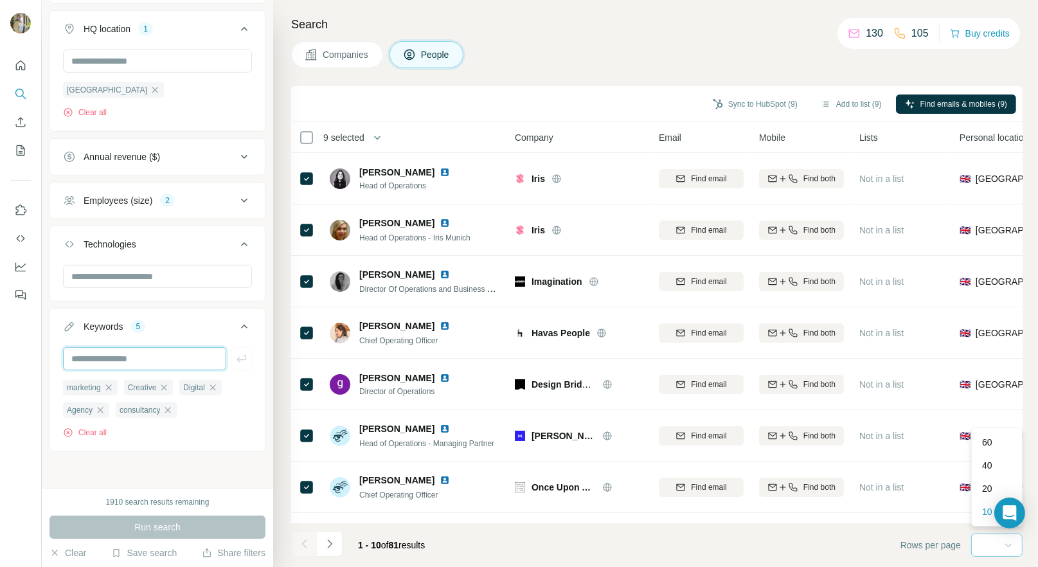
click at [172, 362] on input "text" at bounding box center [144, 358] width 163 height 23
click at [993, 543] on div "10" at bounding box center [996, 544] width 32 height 13
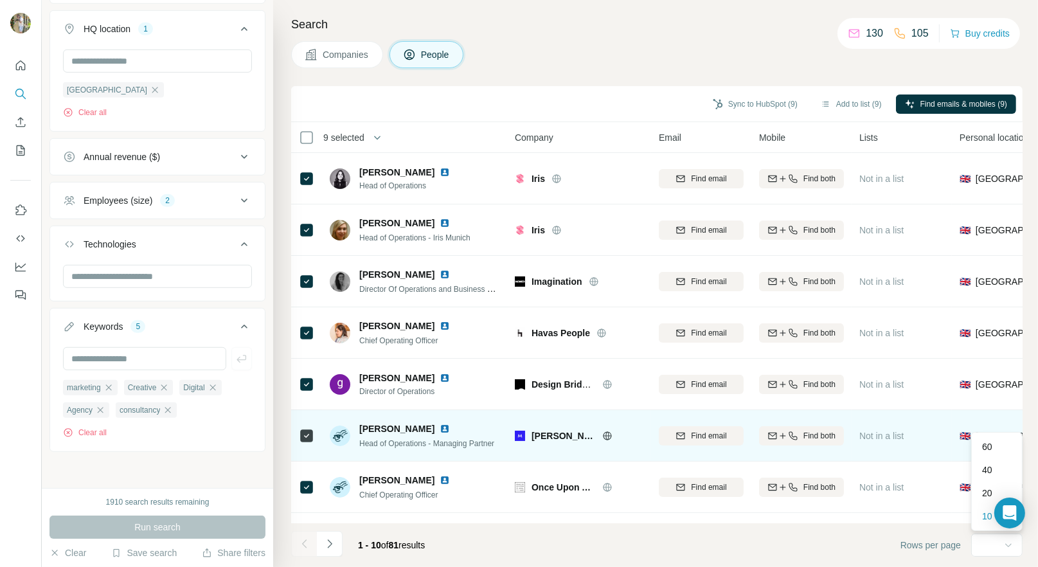
click at [991, 444] on p "60" at bounding box center [987, 446] width 10 height 13
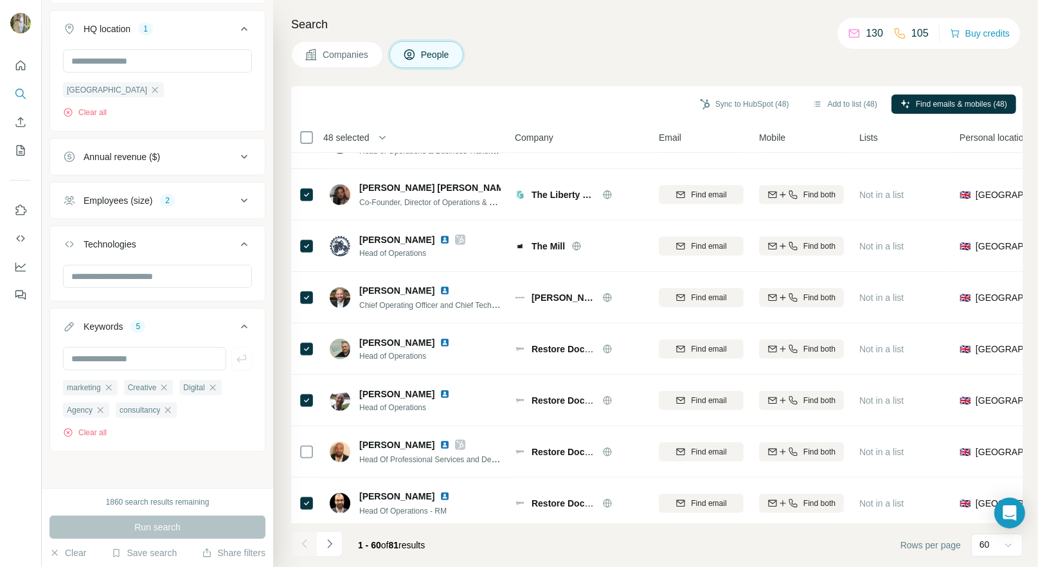
scroll to position [618, 0]
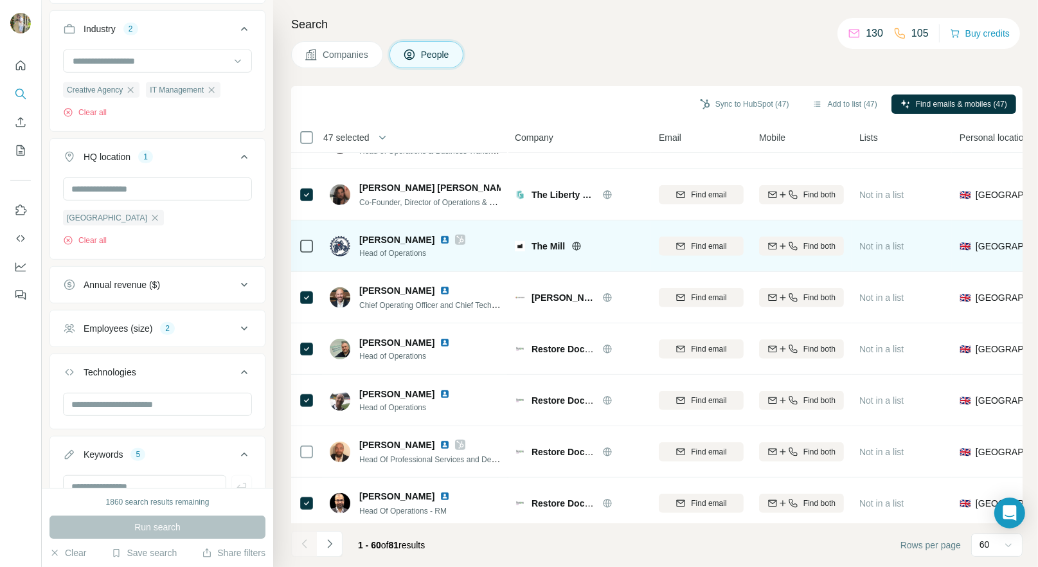
click at [303, 231] on div at bounding box center [306, 245] width 15 height 35
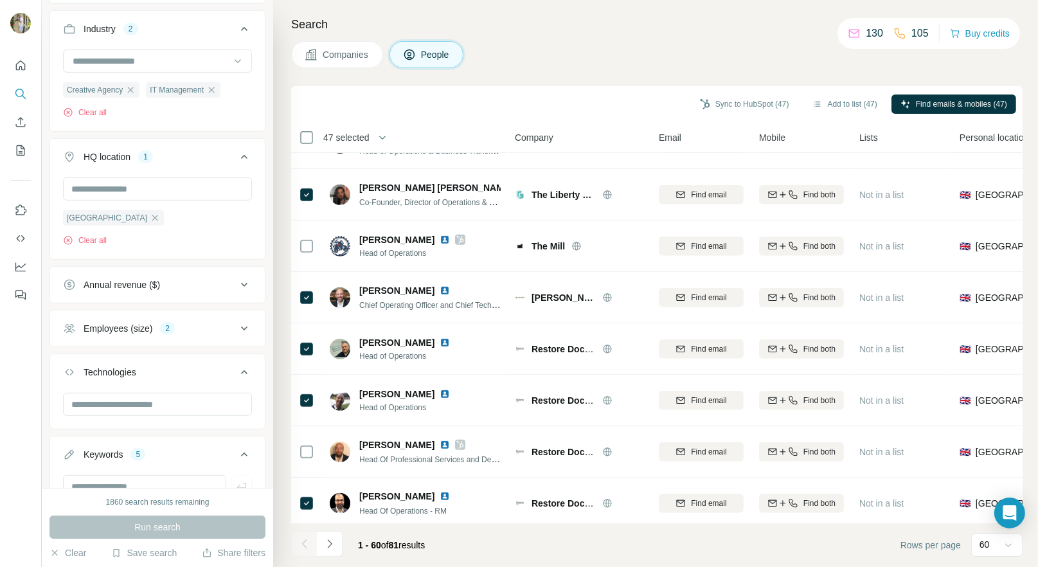
scroll to position [0, 0]
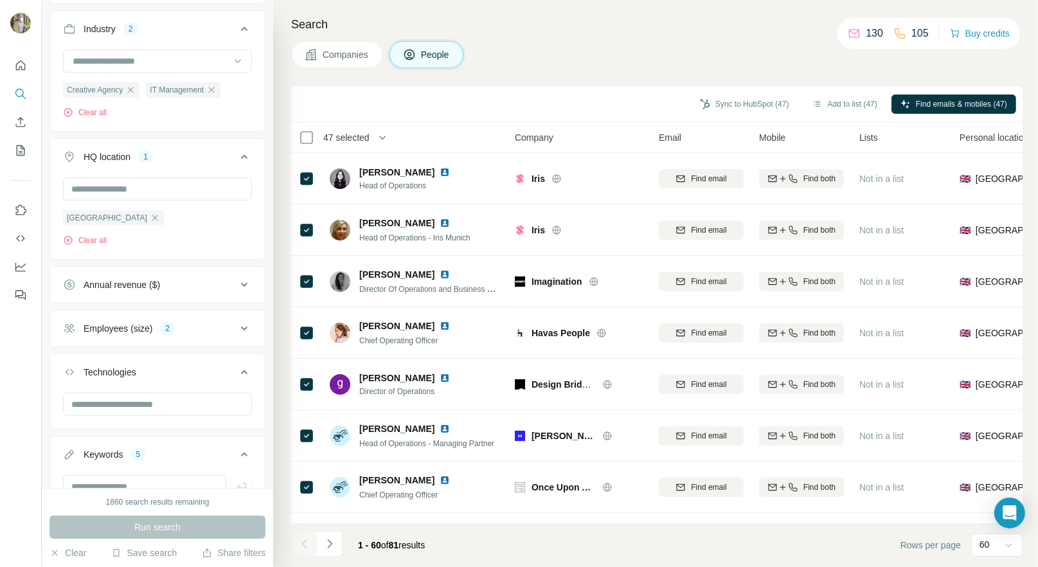
click at [780, 63] on div "Companies People" at bounding box center [657, 54] width 732 height 27
click at [941, 105] on span "Find emails & mobiles (47)" at bounding box center [961, 104] width 91 height 12
click at [935, 103] on span "Find emails & mobiles (47)" at bounding box center [961, 104] width 91 height 12
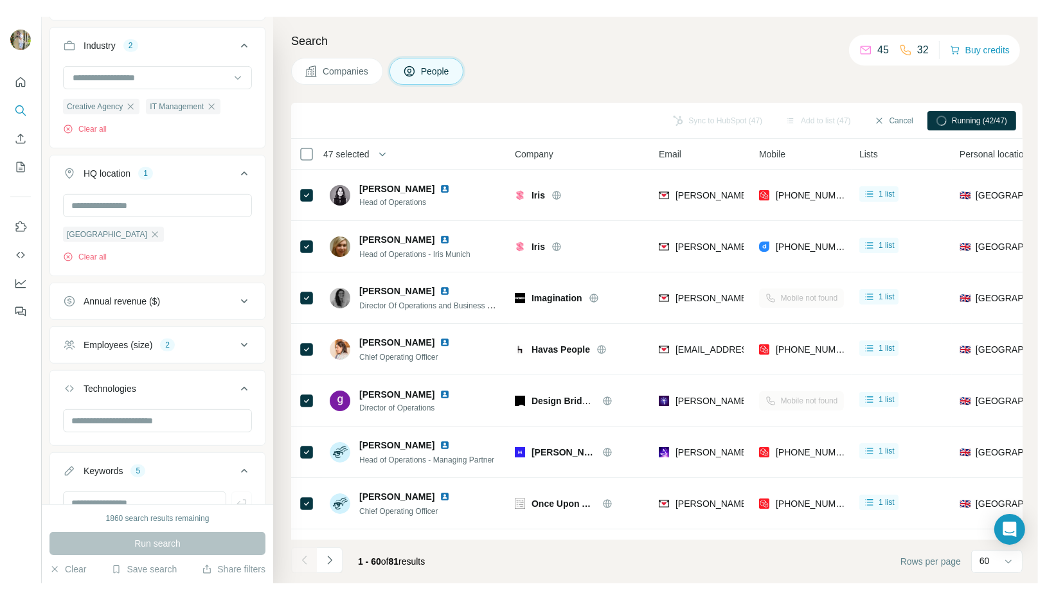
scroll to position [182, 0]
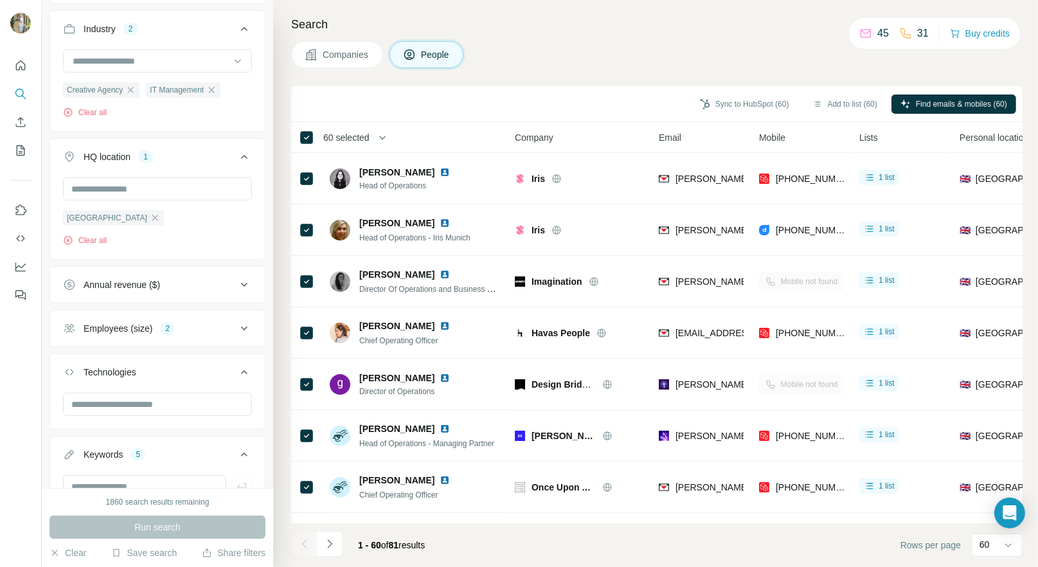
click at [300, 13] on div "Search Companies People Sync to HubSpot (60) Add to list (60) Find emails & mob…" at bounding box center [655, 283] width 765 height 567
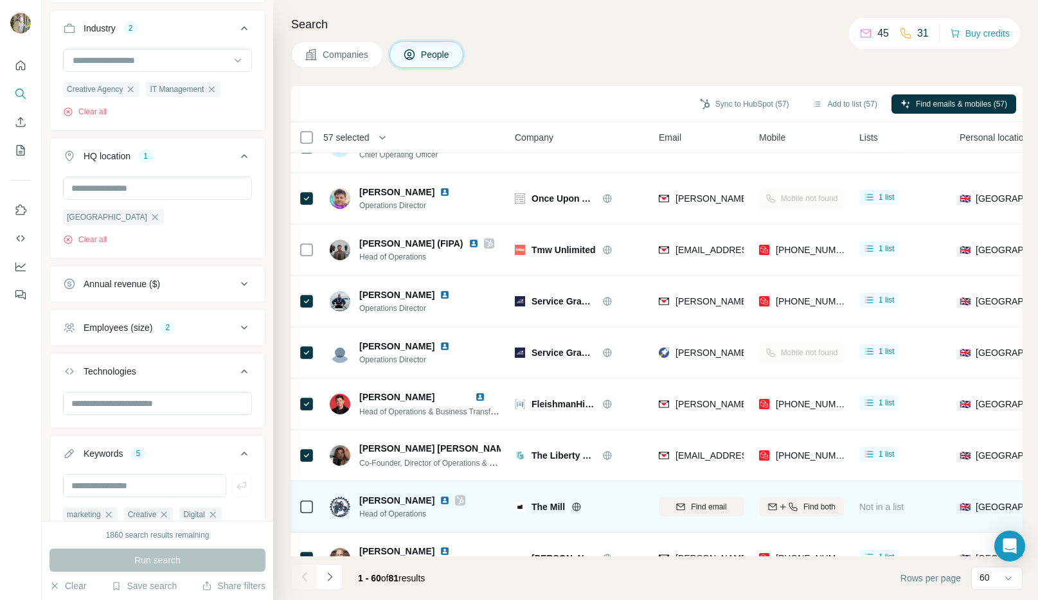
scroll to position [431, 0]
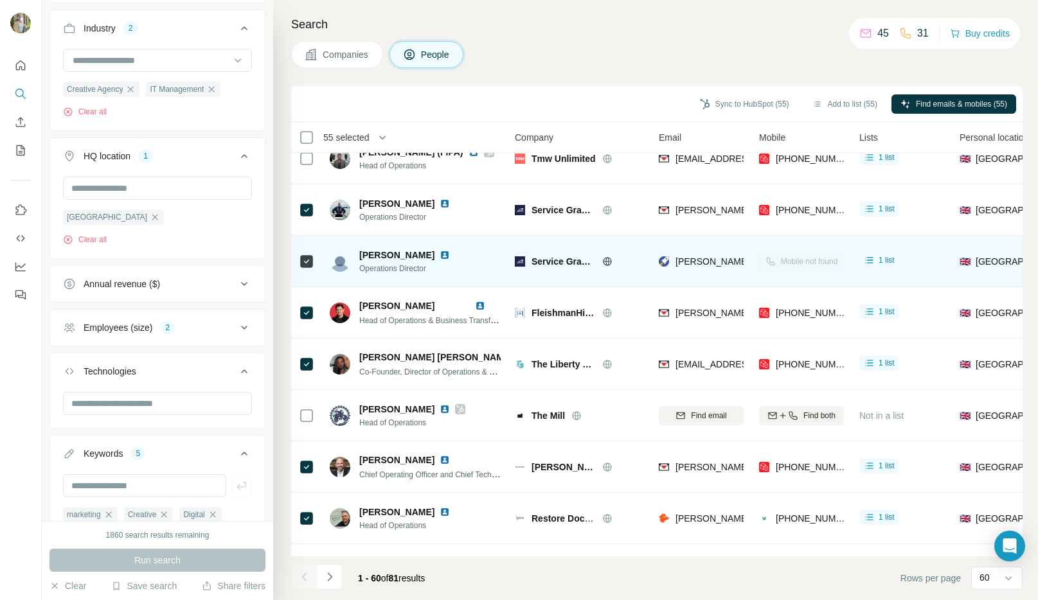
click at [311, 339] on td at bounding box center [306, 364] width 31 height 51
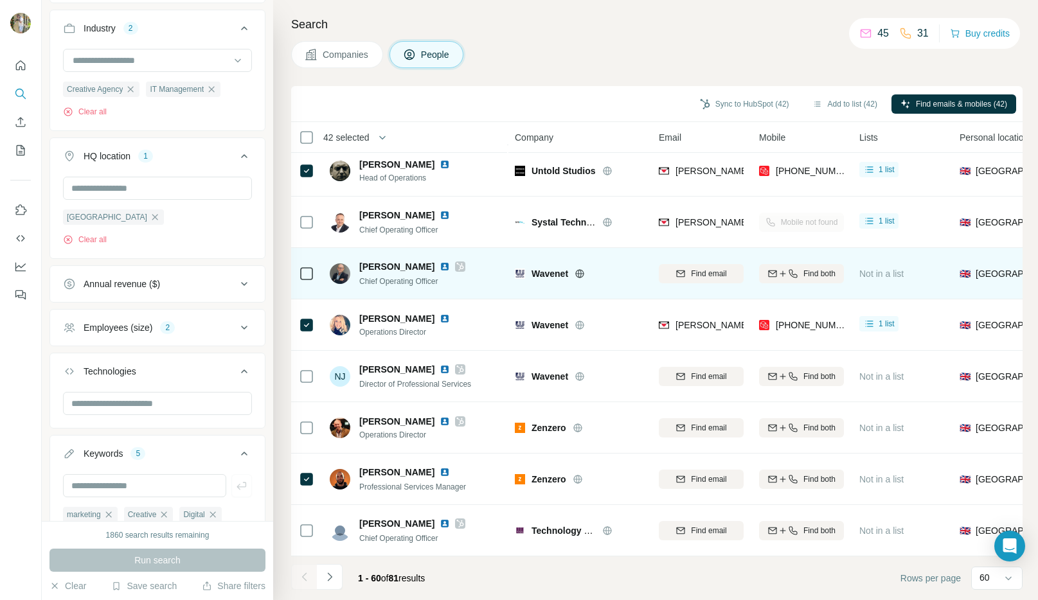
scroll to position [0, 0]
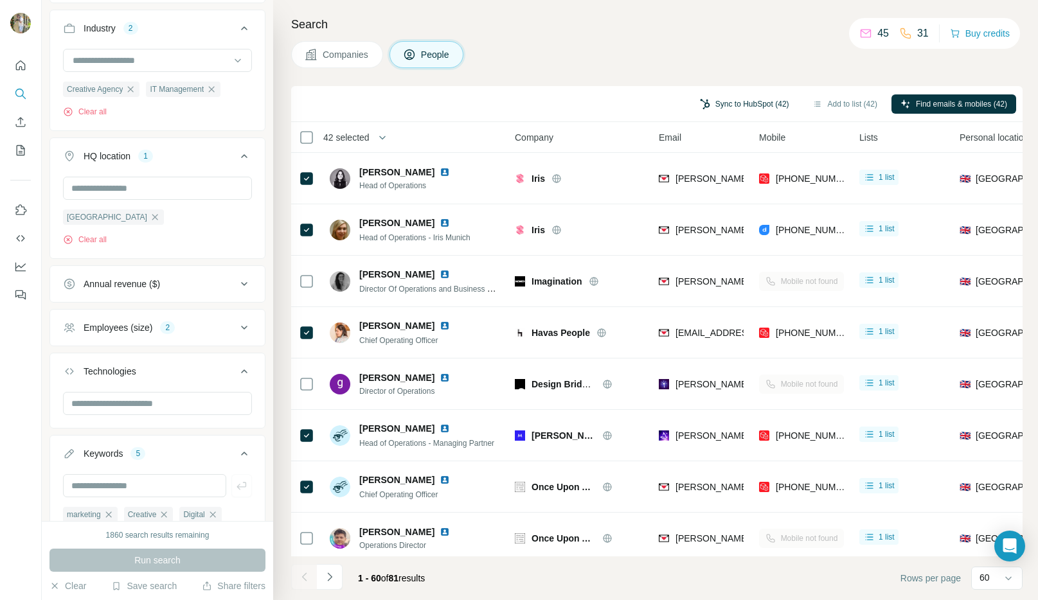
click at [741, 101] on button "Sync to HubSpot (42)" at bounding box center [744, 104] width 107 height 19
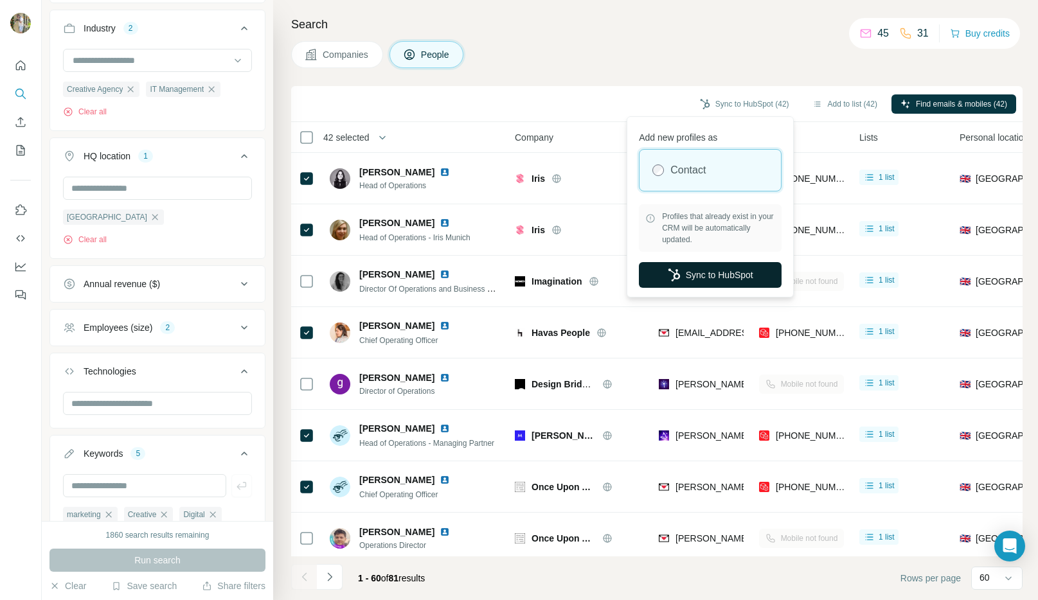
click at [722, 273] on button "Sync to HubSpot" at bounding box center [710, 275] width 143 height 26
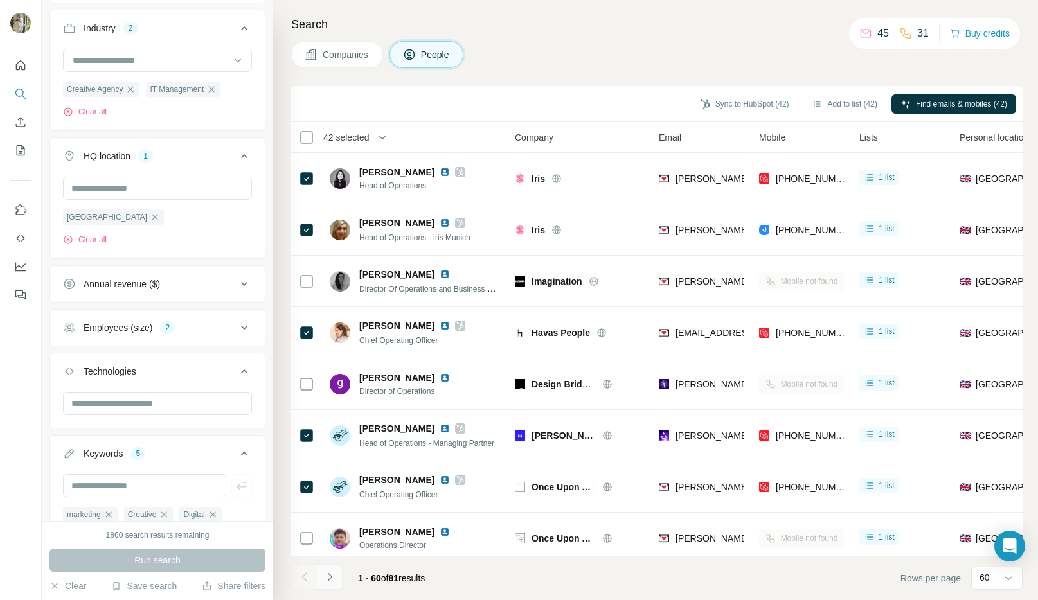
click at [334, 566] on icon "Navigate to next page" at bounding box center [329, 577] width 13 height 13
click at [326, 566] on div at bounding box center [330, 577] width 26 height 26
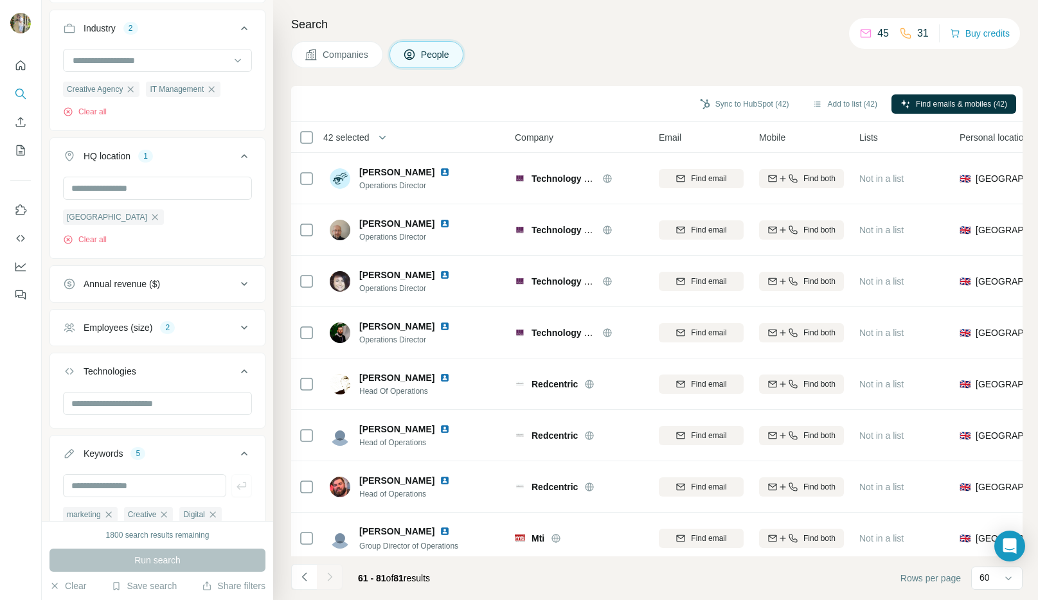
click at [298, 137] on th "42 selected" at bounding box center [394, 137] width 206 height 31
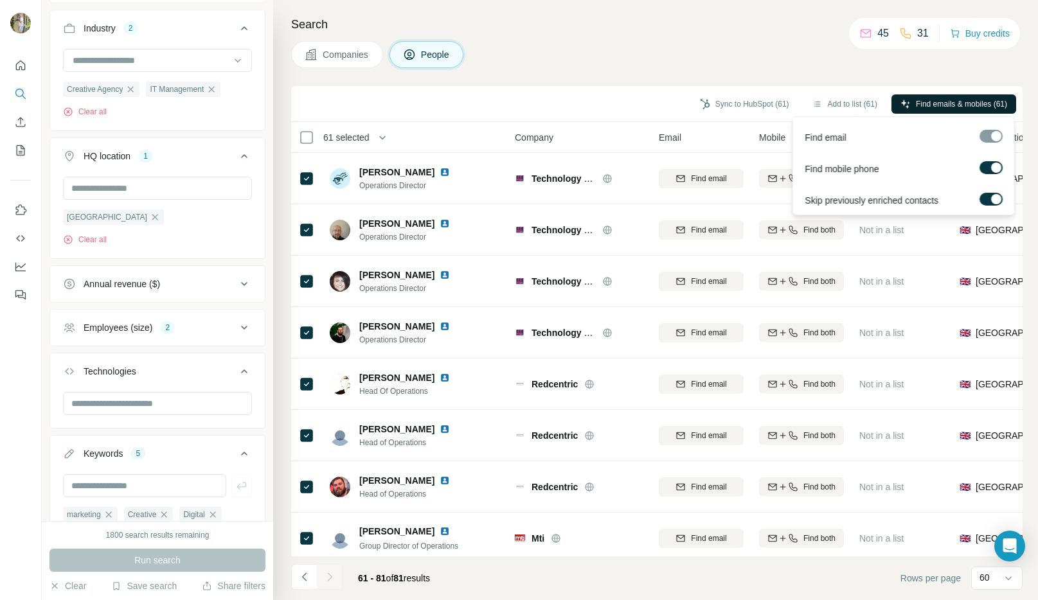
click at [923, 102] on span "Find emails & mobiles (61)" at bounding box center [961, 104] width 91 height 12
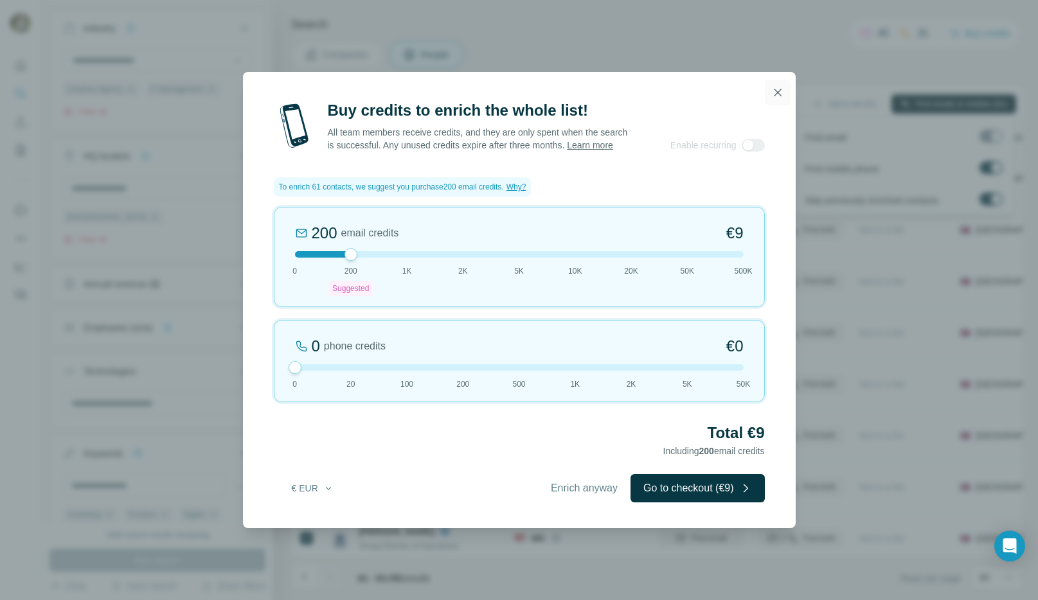
click at [781, 86] on icon "button" at bounding box center [778, 92] width 13 height 13
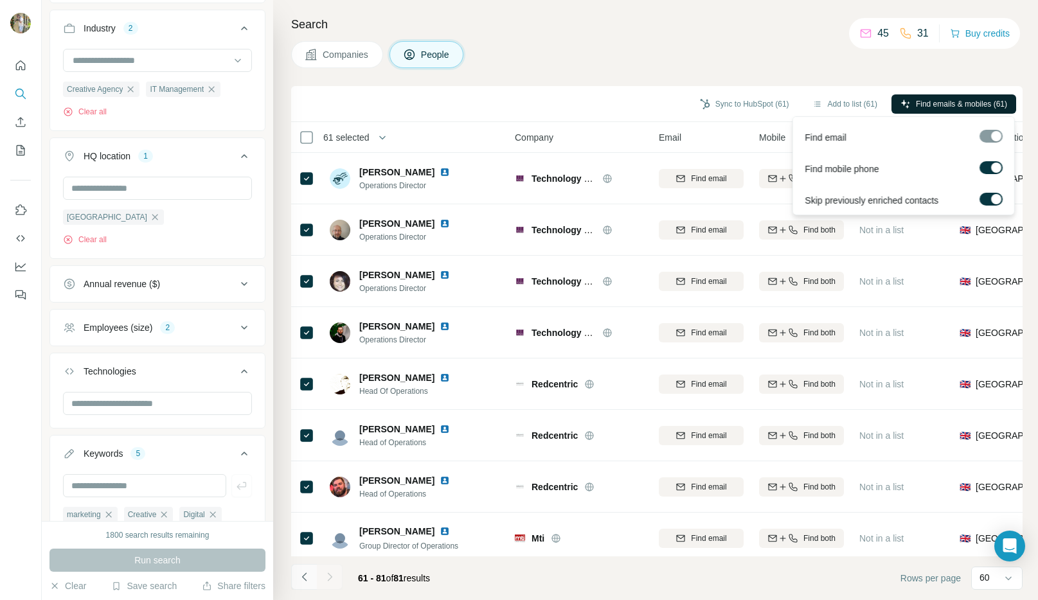
click at [302, 566] on icon "Navigate to previous page" at bounding box center [304, 577] width 13 height 13
click at [395, 136] on button "button" at bounding box center [383, 138] width 26 height 26
click at [382, 139] on icon "button" at bounding box center [382, 137] width 13 height 13
click at [383, 134] on icon "button" at bounding box center [382, 137] width 13 height 13
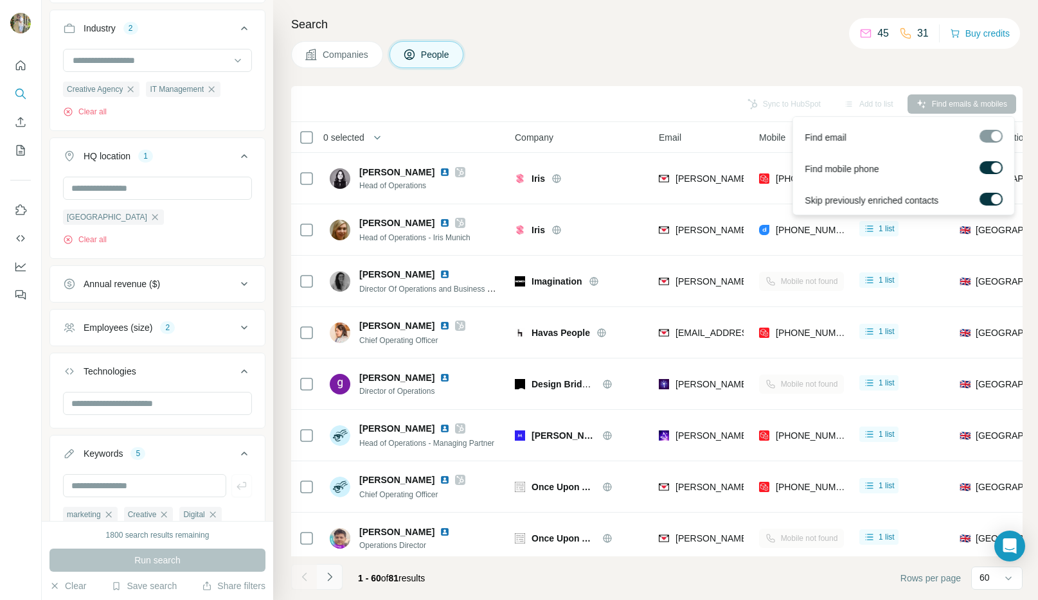
click at [329, 566] on icon "Navigate to next page" at bounding box center [329, 577] width 13 height 13
click at [329, 566] on div at bounding box center [330, 577] width 26 height 26
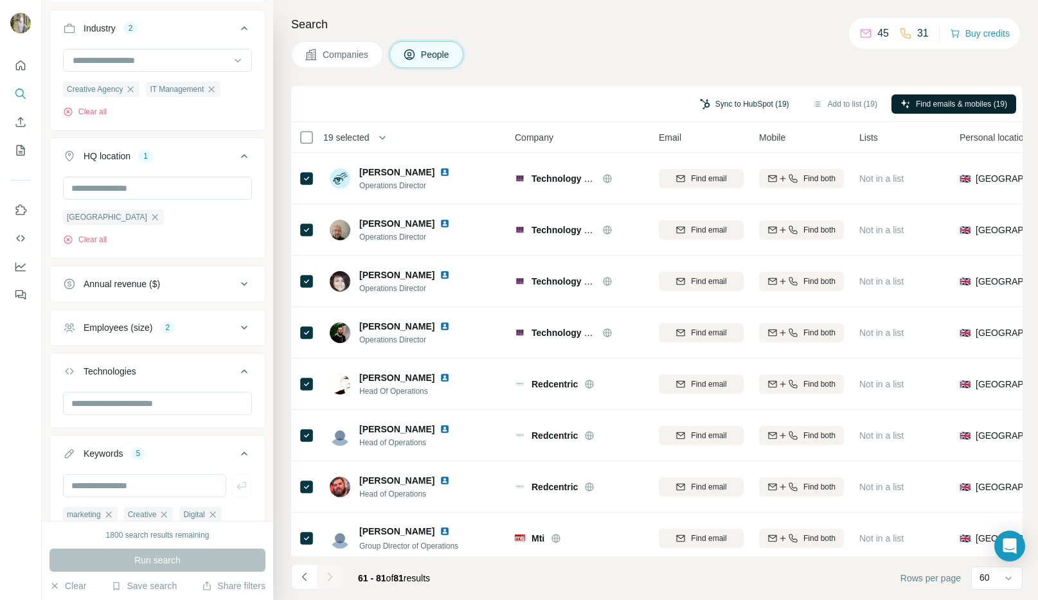
click at [758, 106] on button "Sync to HubSpot (19)" at bounding box center [744, 104] width 107 height 19
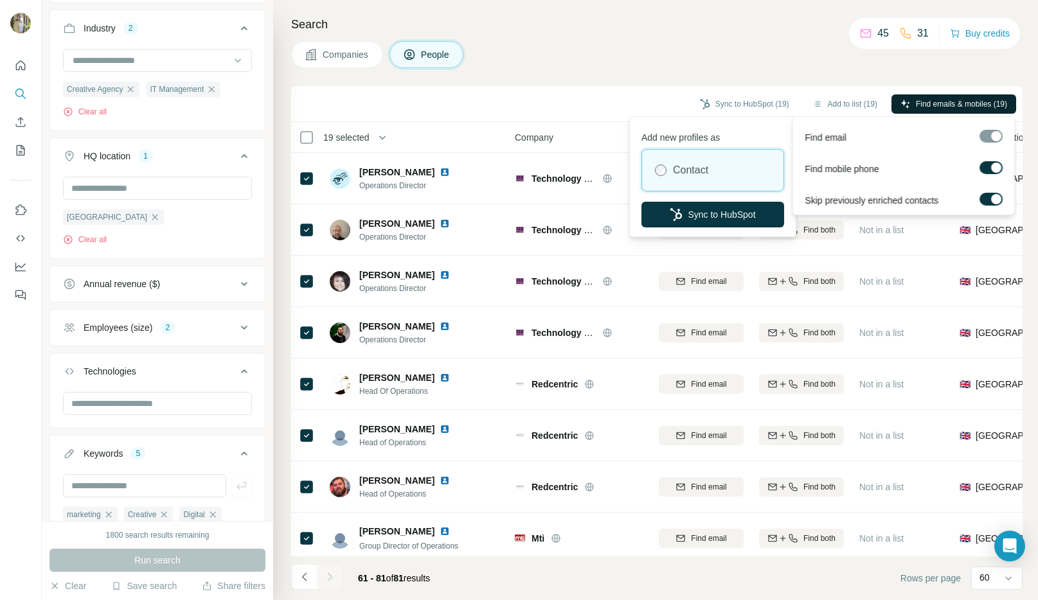
click at [968, 103] on span "Find emails & mobiles (19)" at bounding box center [961, 104] width 91 height 12
